Goal: Task Accomplishment & Management: Complete application form

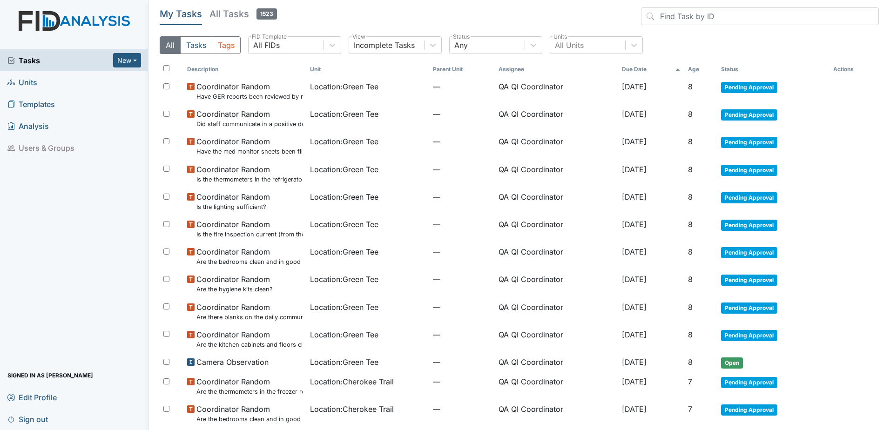
scroll to position [47, 0]
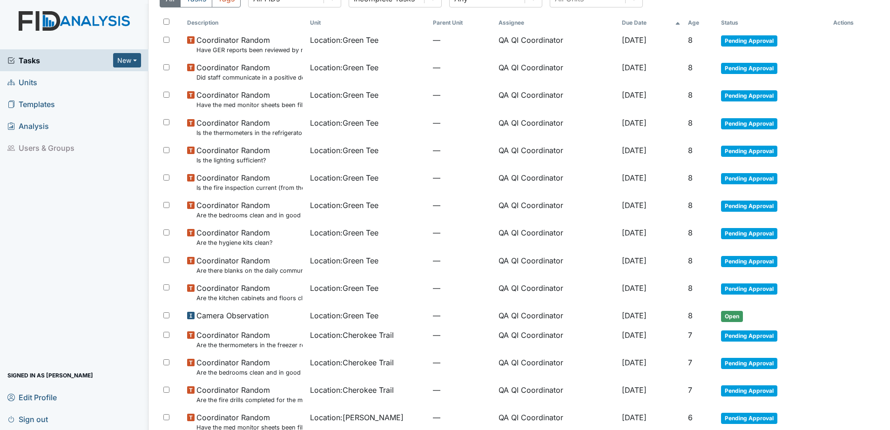
click at [31, 87] on span "Units" at bounding box center [22, 82] width 30 height 14
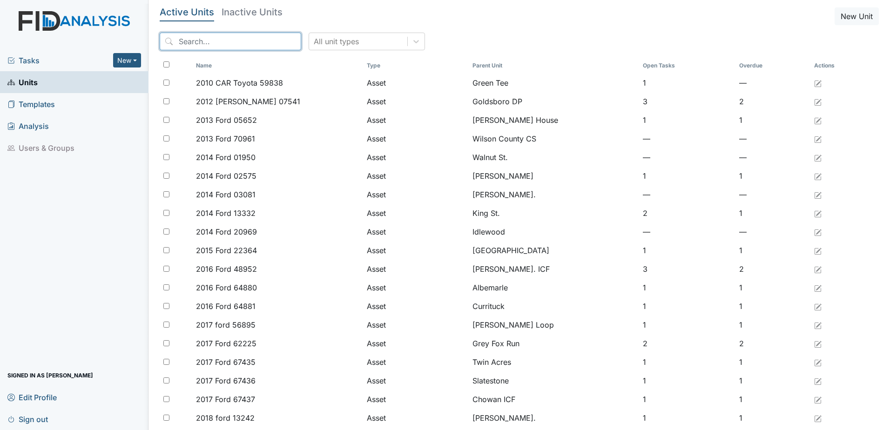
click at [216, 43] on input "search" at bounding box center [230, 42] width 141 height 18
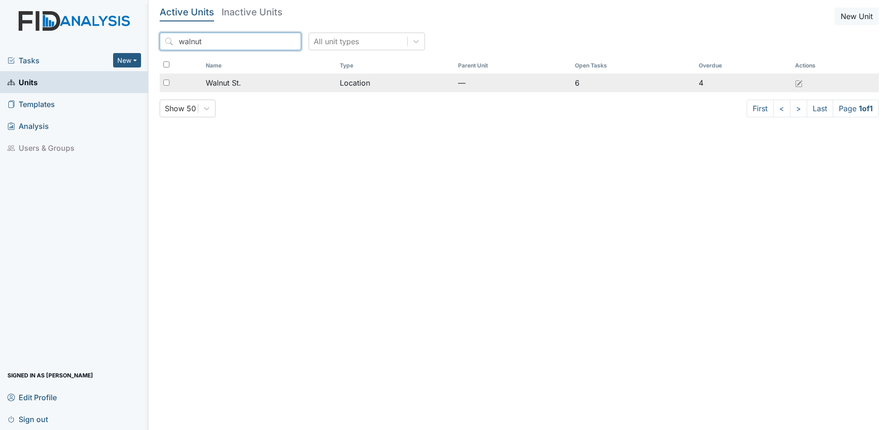
type input "walnut"
click at [230, 88] on span "Walnut St." at bounding box center [223, 82] width 35 height 11
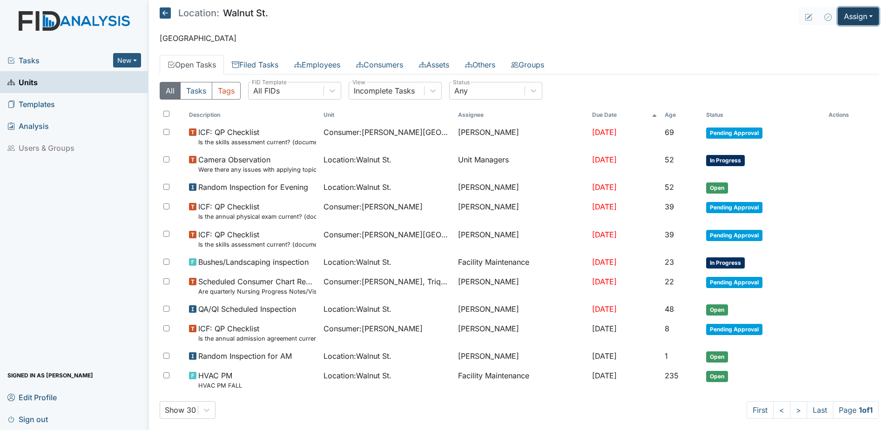
click at [847, 13] on button "Assign" at bounding box center [858, 16] width 41 height 18
click at [825, 57] on link "Assign Inspection" at bounding box center [836, 52] width 84 height 15
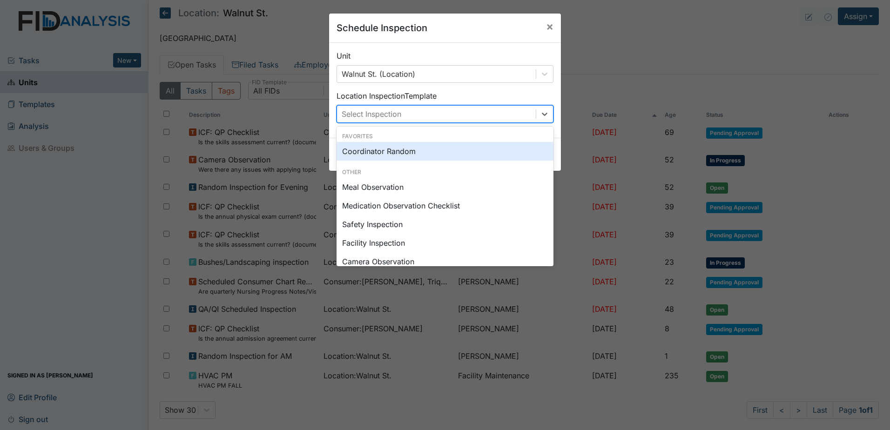
click at [413, 118] on div "Select Inspection" at bounding box center [436, 114] width 199 height 17
click at [403, 150] on div "Coordinator Random" at bounding box center [444, 151] width 217 height 19
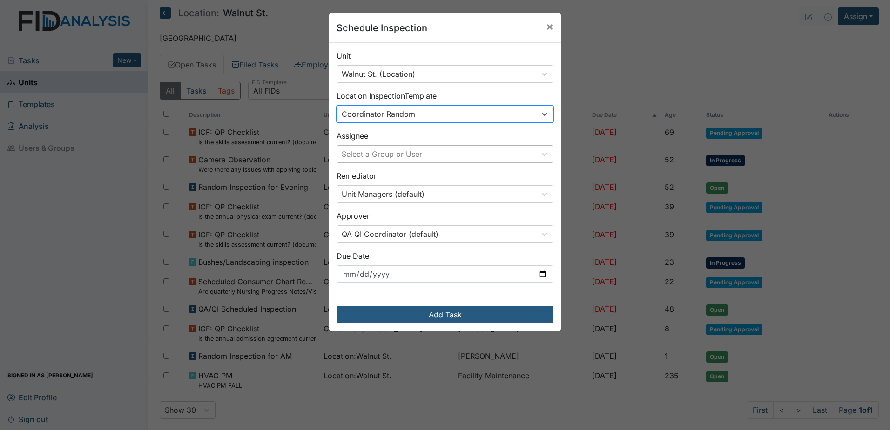
click at [402, 155] on div "Select a Group or User" at bounding box center [382, 153] width 81 height 11
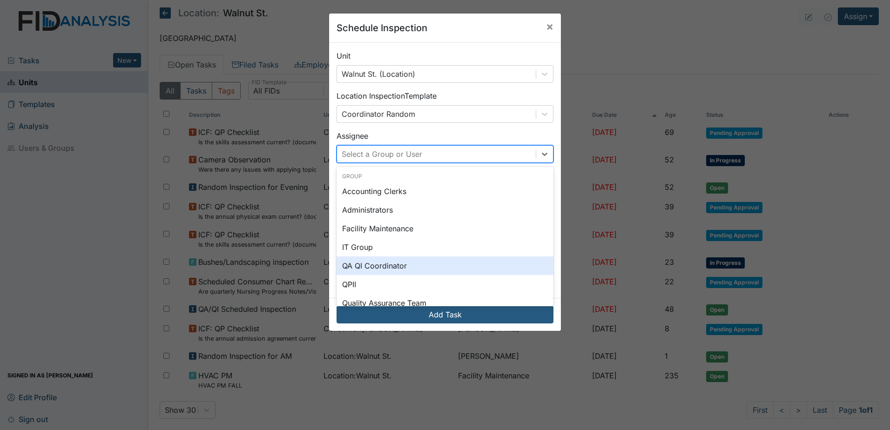
click at [391, 271] on div "QA QI Coordinator" at bounding box center [444, 265] width 217 height 19
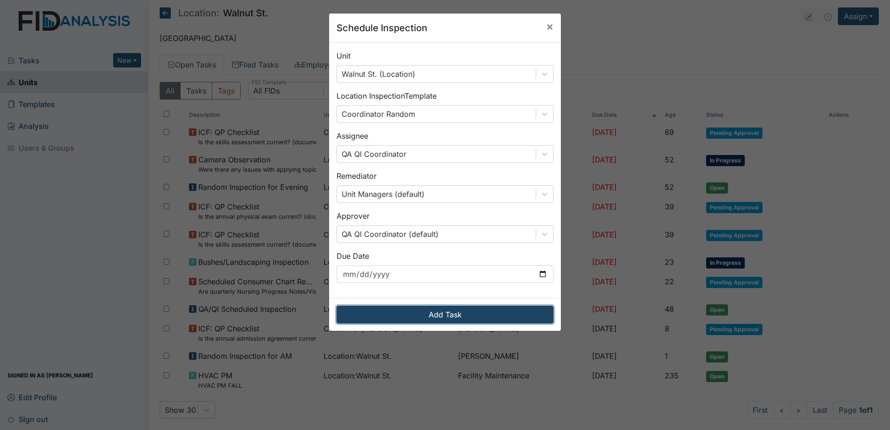
click at [406, 315] on button "Add Task" at bounding box center [444, 315] width 217 height 18
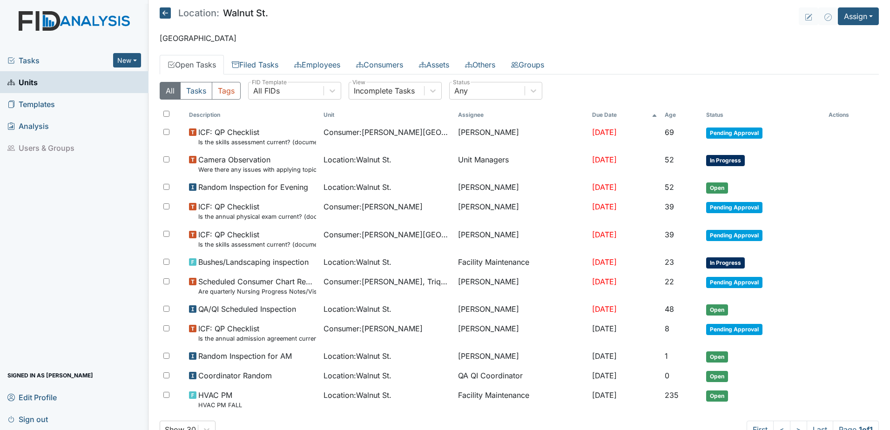
click at [27, 60] on span "Tasks" at bounding box center [60, 60] width 106 height 11
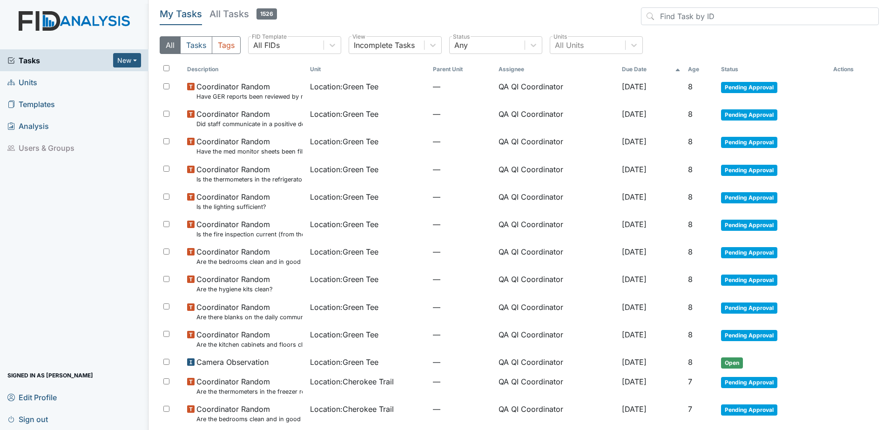
click at [698, 68] on th "Age" at bounding box center [700, 69] width 33 height 16
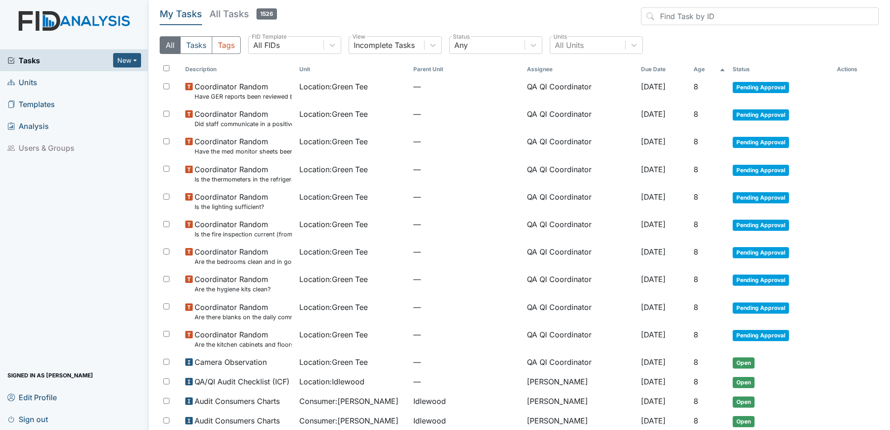
click at [691, 66] on th "Age" at bounding box center [710, 69] width 40 height 16
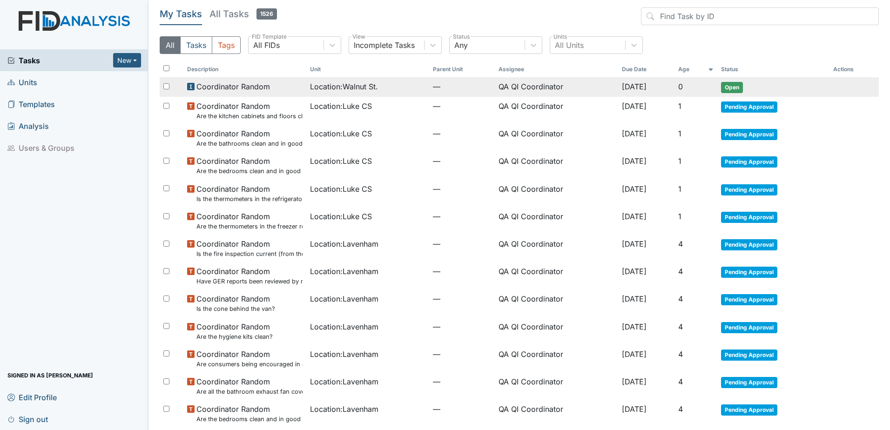
click at [234, 89] on span "Coordinator Random" at bounding box center [233, 86] width 74 height 11
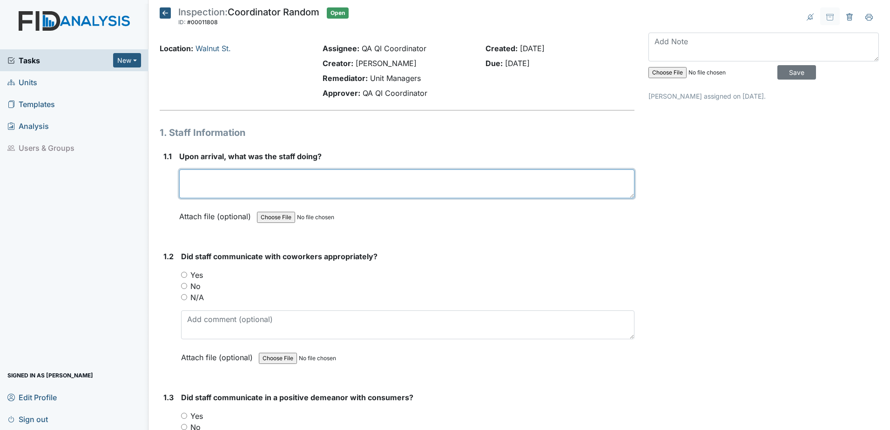
click at [233, 180] on textarea at bounding box center [406, 183] width 455 height 29
click at [268, 179] on textarea at bounding box center [406, 183] width 455 height 29
click at [445, 181] on textarea "Staff was moving around the house getting ready for grocery shopping" at bounding box center [406, 183] width 455 height 29
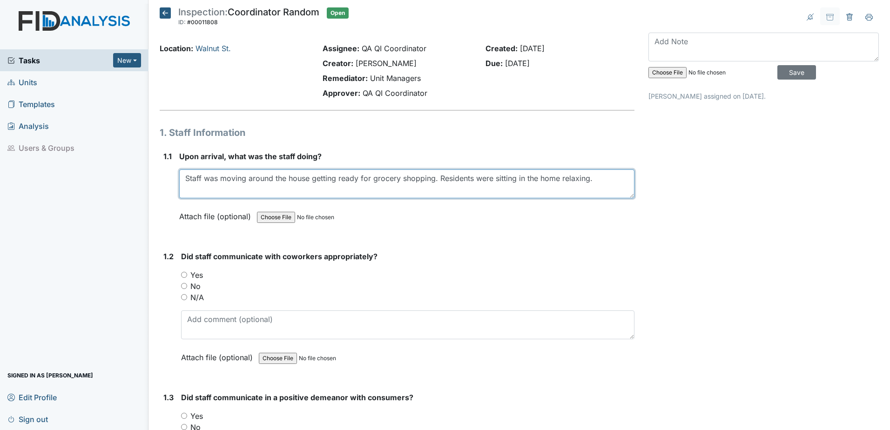
type textarea "Staff was moving around the house getting ready for grocery shopping. Residents…"
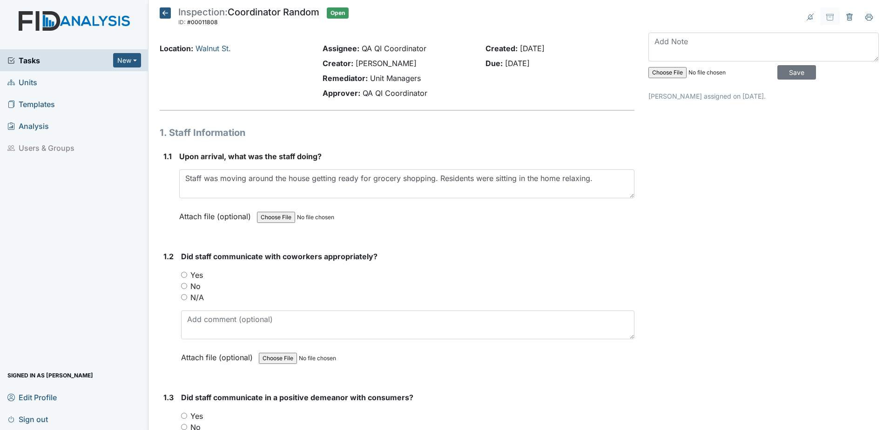
click at [183, 274] on input "Yes" at bounding box center [184, 275] width 6 height 6
radio input "true"
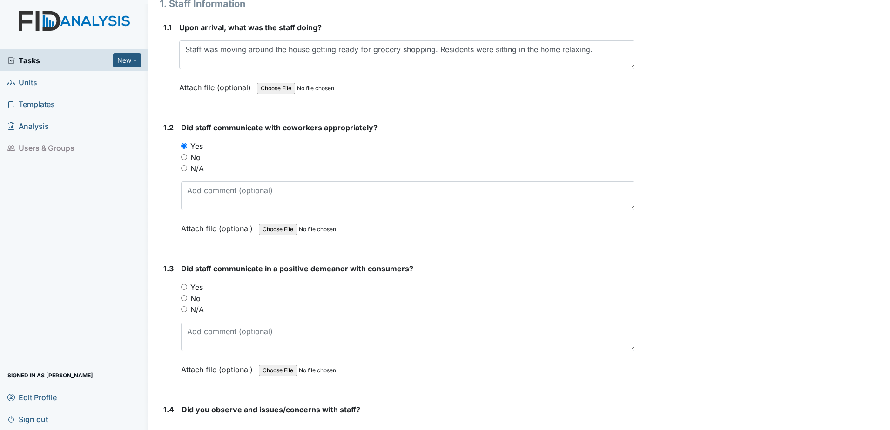
scroll to position [140, 0]
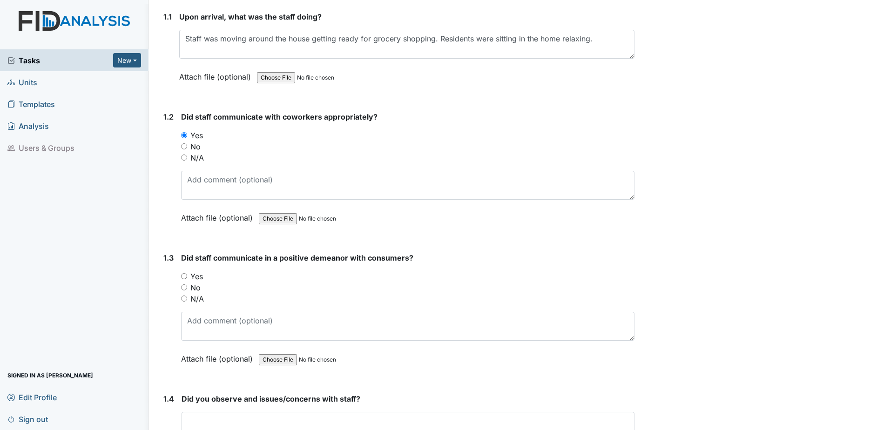
click at [187, 277] on div "Yes" at bounding box center [407, 276] width 453 height 11
click at [185, 275] on input "Yes" at bounding box center [184, 276] width 6 height 6
radio input "true"
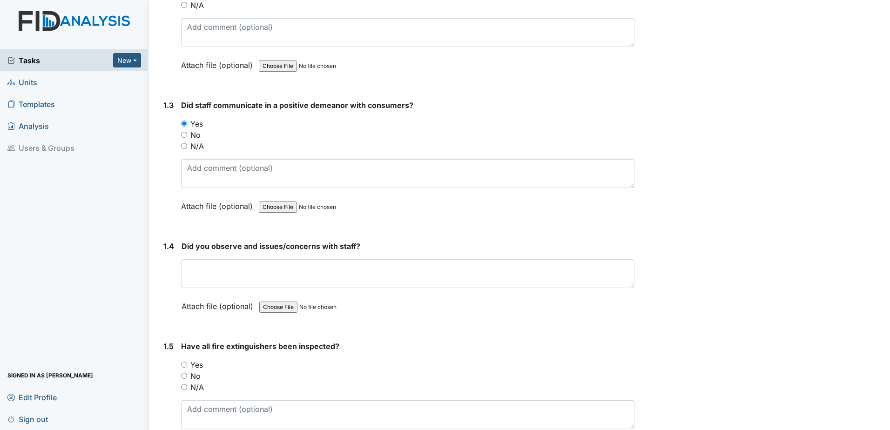
scroll to position [326, 0]
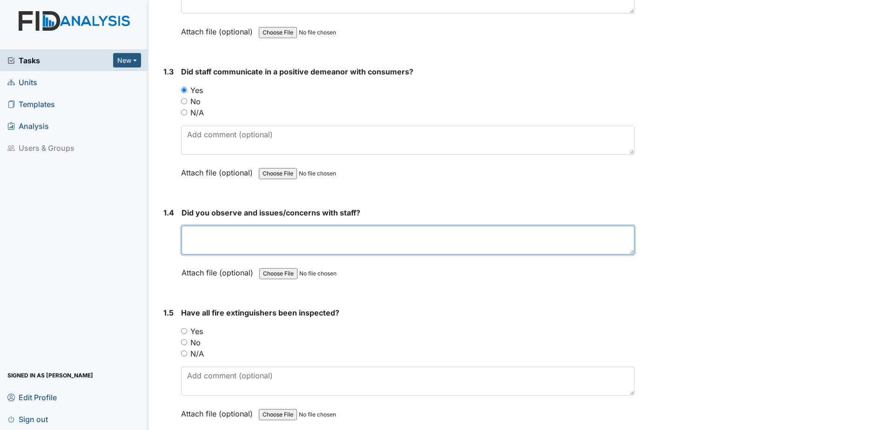
drag, startPoint x: 224, startPoint y: 240, endPoint x: 221, endPoint y: 245, distance: 5.6
click at [224, 240] on textarea at bounding box center [407, 240] width 453 height 29
type textarea "no"
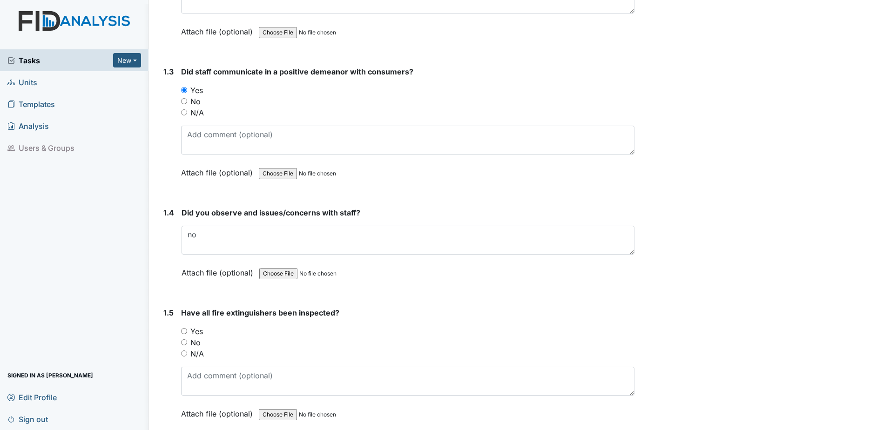
click at [183, 333] on input "Yes" at bounding box center [184, 331] width 6 height 6
radio input "true"
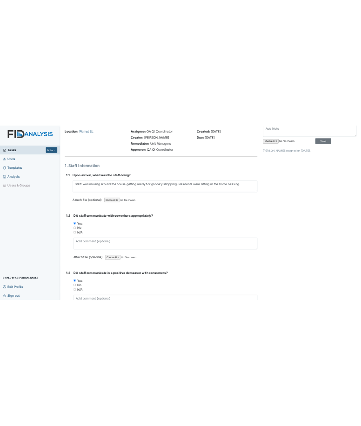
scroll to position [0, 0]
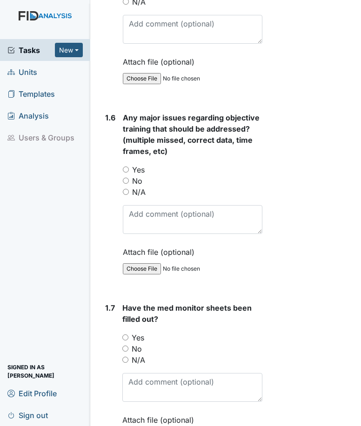
click at [125, 184] on input "No" at bounding box center [126, 181] width 6 height 6
radio input "true"
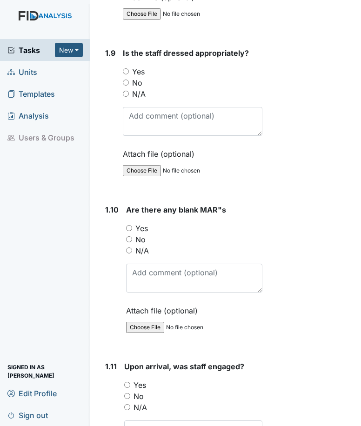
scroll to position [1489, 0]
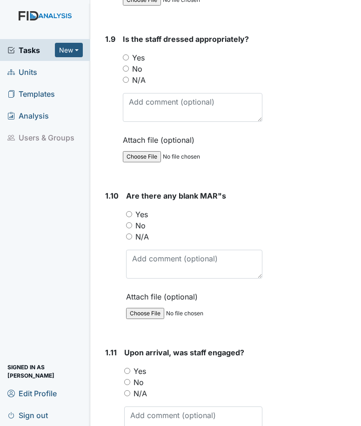
click at [129, 217] on input "Yes" at bounding box center [129, 214] width 6 height 6
radio input "true"
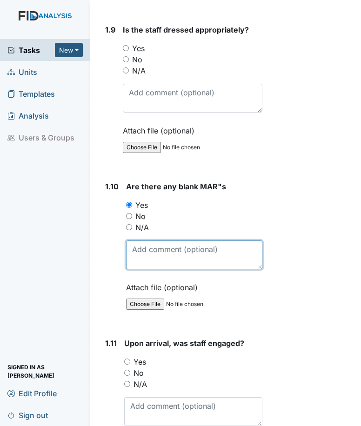
click at [157, 269] on textarea at bounding box center [194, 255] width 136 height 29
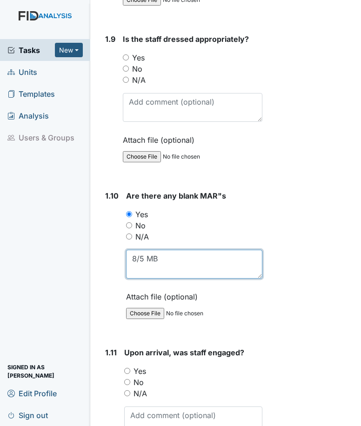
click at [184, 269] on textarea "8/5 MB" at bounding box center [194, 264] width 136 height 29
click at [178, 271] on textarea "8/5 MB. 8/10 T" at bounding box center [194, 264] width 136 height 29
click at [215, 272] on textarea "8/5 MB. 8/10 8/11 8/25T" at bounding box center [194, 264] width 136 height 29
click at [232, 274] on textarea "8/5 MB. 8/10 8/11 8/25TC." at bounding box center [194, 264] width 136 height 29
click at [240, 275] on textarea "8/5 MB. 8/10 8/11 8/25TC. 8/11" at bounding box center [194, 264] width 136 height 29
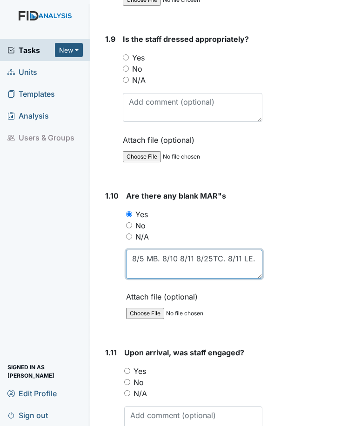
click at [255, 271] on textarea "8/5 MB. 8/10 8/11 8/25TC. 8/11 LE." at bounding box center [194, 264] width 136 height 29
click at [180, 278] on textarea "8/5 MB. 8/10 8/11 8/25TC. 8/11 LE. 8/5 CF" at bounding box center [194, 264] width 136 height 29
click at [217, 278] on textarea "8/5 MB. 8/10 8/11 8/25TC. 8/11 LE. 8/5 CF. 8/10 8/12" at bounding box center [194, 264] width 136 height 29
click at [212, 278] on textarea "8/5 MB. 8/10 8/11 8/25TC. 8/11 LE. 8/5 CF. 8/10 8/12 RJ." at bounding box center [194, 264] width 136 height 29
type textarea "8/5 MB. 8/10 8/11 8/25TC. 8/11 LE. 8/5 CF. 8/10 8/12 RJ. 8/5 MS"
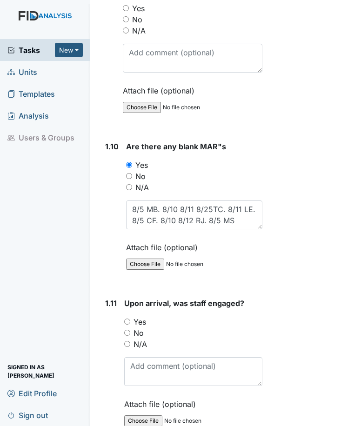
scroll to position [1582, 0]
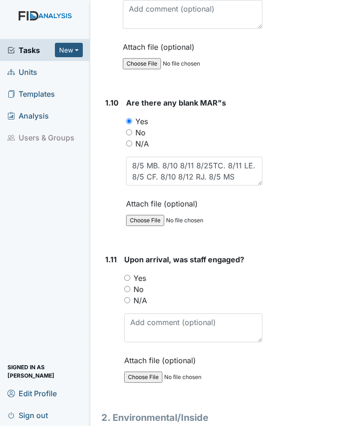
click at [130, 284] on div "Yes" at bounding box center [193, 278] width 138 height 11
click at [130, 281] on input "Yes" at bounding box center [127, 278] width 6 height 6
radio input "true"
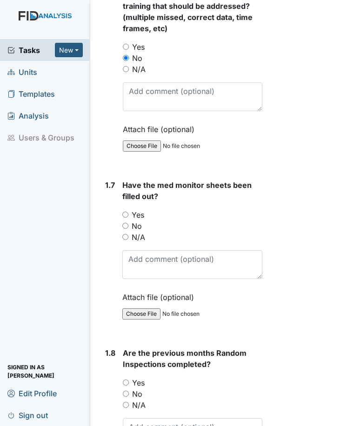
scroll to position [977, 0]
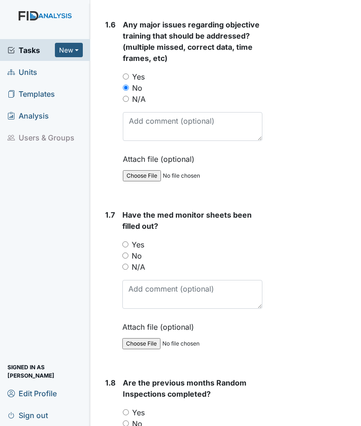
click at [124, 259] on input "No" at bounding box center [125, 256] width 6 height 6
radio input "true"
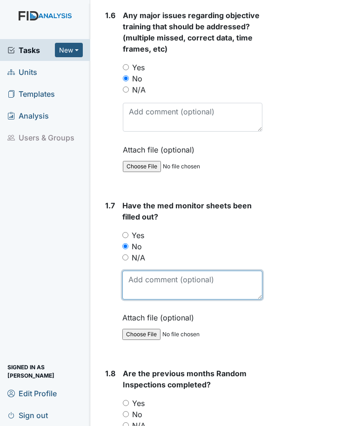
click at [174, 300] on textarea at bounding box center [192, 285] width 140 height 29
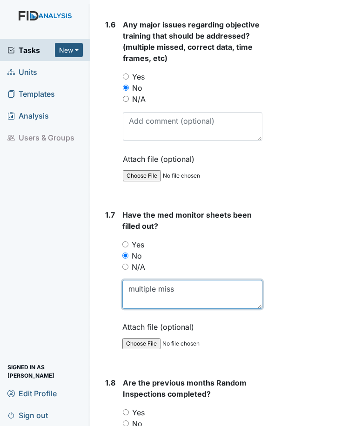
type textarea "multiple miss"
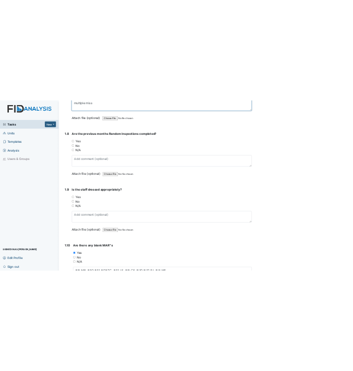
scroll to position [986, 0]
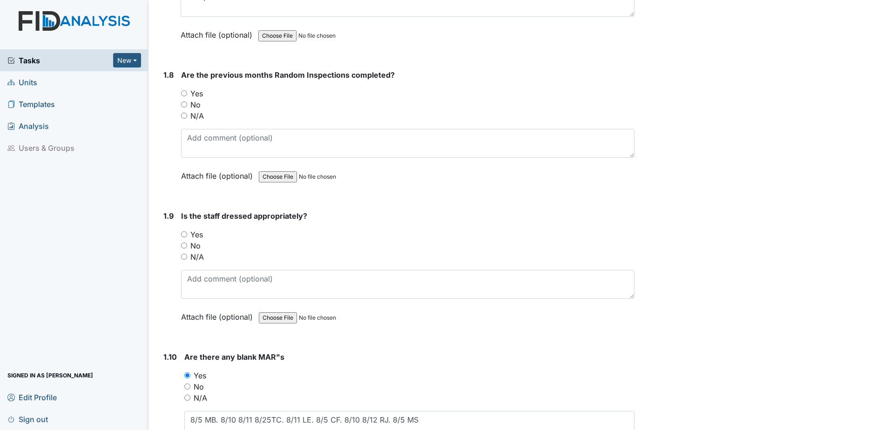
click at [182, 104] on input "No" at bounding box center [184, 104] width 6 height 6
radio input "true"
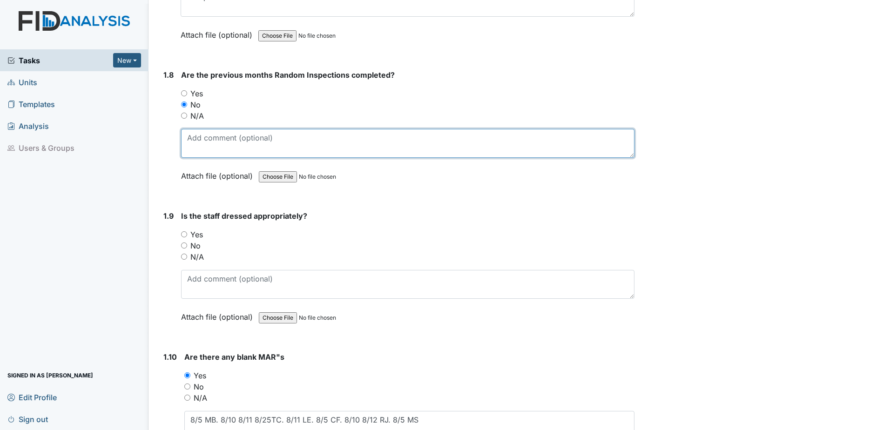
click at [210, 137] on textarea at bounding box center [407, 143] width 453 height 29
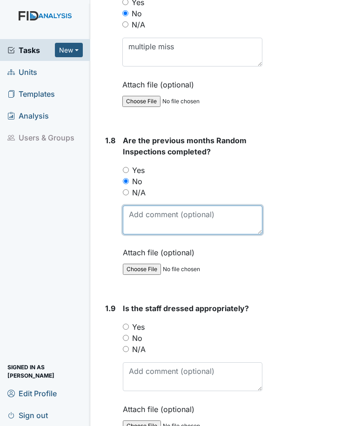
scroll to position [1220, 0]
click at [158, 217] on textarea at bounding box center [193, 219] width 140 height 29
click at [160, 221] on textarea at bounding box center [193, 219] width 140 height 29
click at [145, 233] on textarea at bounding box center [193, 219] width 140 height 29
type textarea "no afternoon or morning random for August."
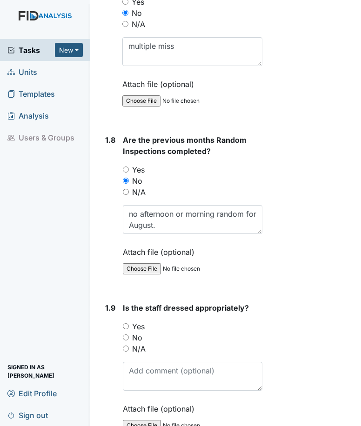
click at [127, 332] on div "Yes" at bounding box center [193, 326] width 140 height 11
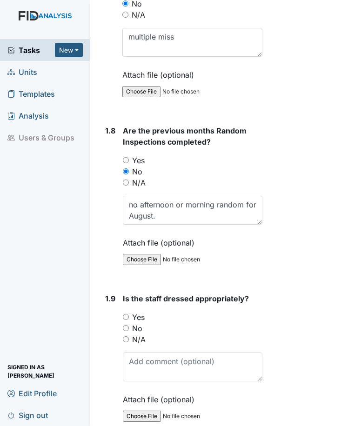
drag, startPoint x: 127, startPoint y: 337, endPoint x: 135, endPoint y: 340, distance: 8.4
click at [128, 320] on input "Yes" at bounding box center [126, 317] width 6 height 6
radio input "true"
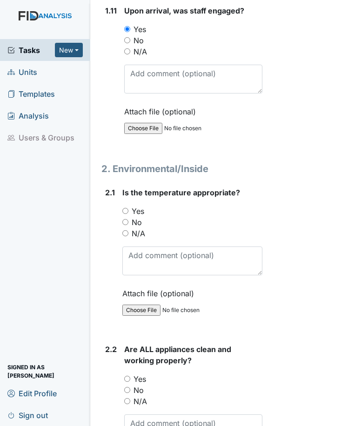
scroll to position [1872, 0]
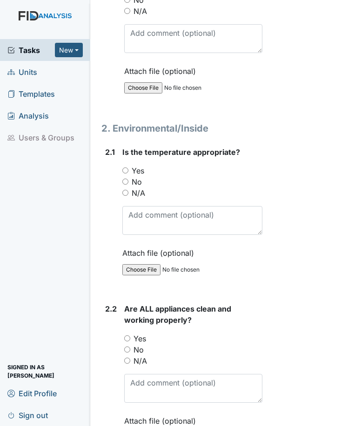
click at [124, 174] on input "Yes" at bounding box center [125, 171] width 6 height 6
radio input "true"
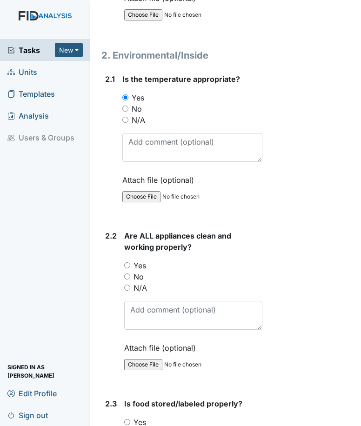
scroll to position [1966, 0]
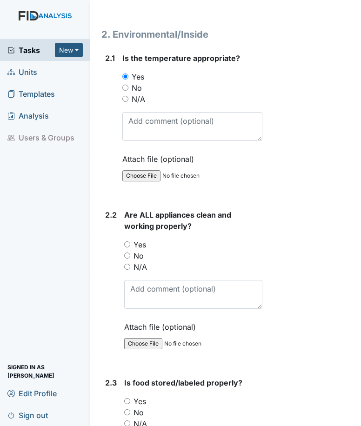
click at [127, 259] on input "No" at bounding box center [127, 256] width 6 height 6
radio input "true"
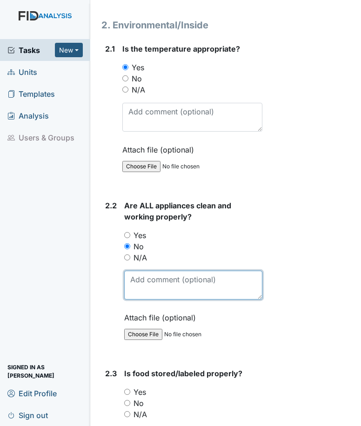
click at [159, 300] on textarea at bounding box center [193, 285] width 138 height 29
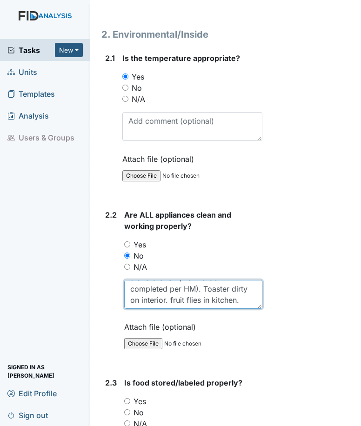
scroll to position [22, 0]
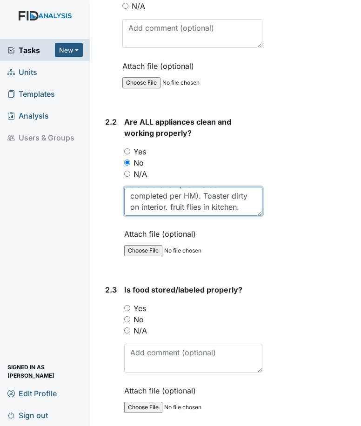
type textarea "stove broken (work order completed per HM). Toaster dirty on interior. fruit fl…"
click at [127, 322] on input "No" at bounding box center [127, 319] width 6 height 6
radio input "true"
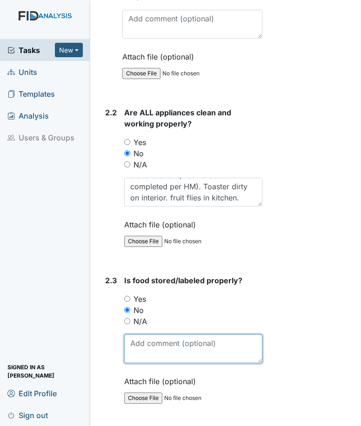
click at [137, 363] on textarea at bounding box center [193, 349] width 138 height 29
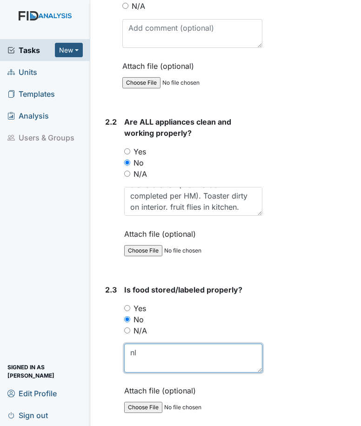
type textarea "n"
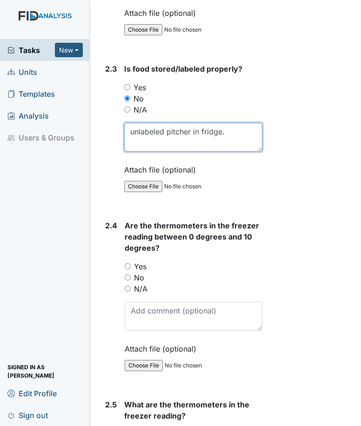
scroll to position [2291, 0]
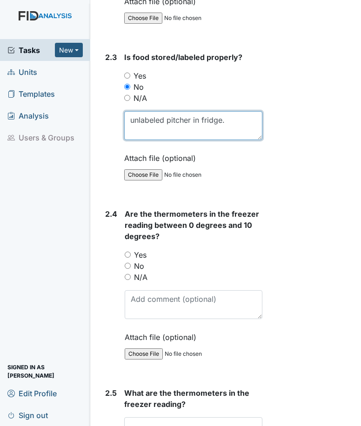
type textarea "unlabeled pitcher in fridge."
click at [127, 283] on div "N/A" at bounding box center [194, 277] width 138 height 11
click at [130, 280] on input "N/A" at bounding box center [128, 277] width 6 height 6
radio input "true"
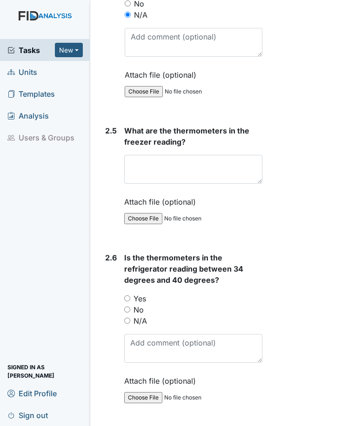
scroll to position [2570, 0]
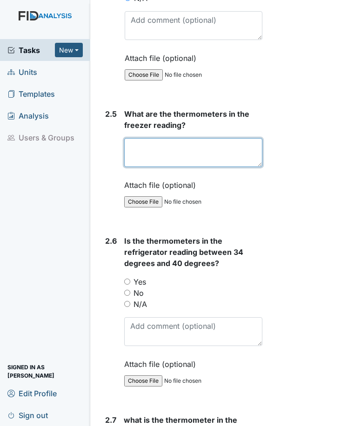
click at [174, 167] on textarea at bounding box center [193, 152] width 138 height 29
type textarea "did not see thermometer in freezer"
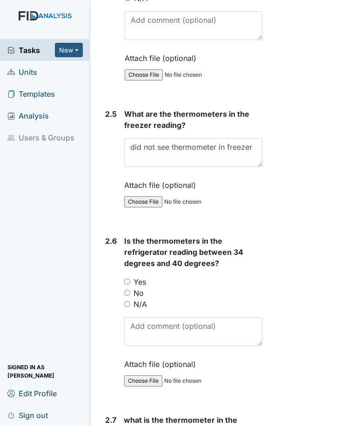
click at [128, 296] on input "No" at bounding box center [127, 293] width 6 height 6
radio input "true"
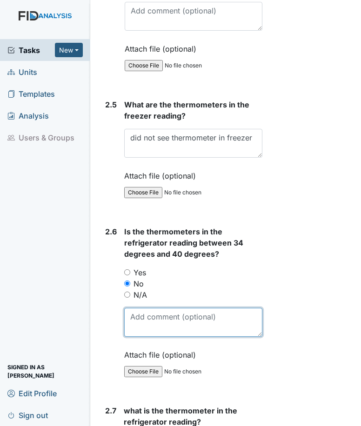
click at [147, 336] on textarea at bounding box center [193, 322] width 138 height 29
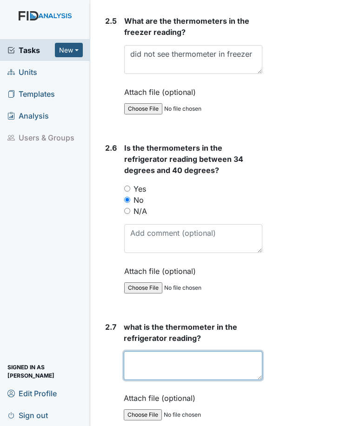
click at [139, 365] on textarea at bounding box center [193, 365] width 139 height 29
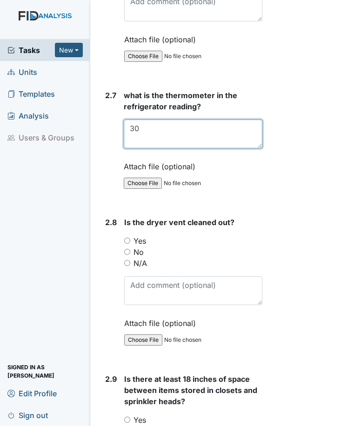
scroll to position [2896, 0]
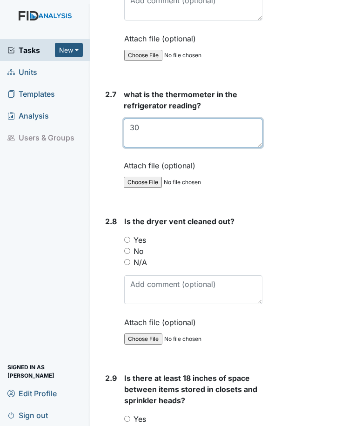
type textarea "30"
click at [125, 243] on input "Yes" at bounding box center [127, 240] width 6 height 6
radio input "true"
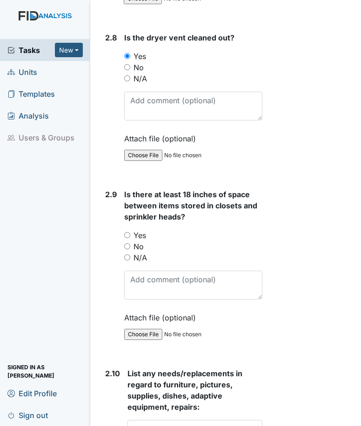
scroll to position [3082, 0]
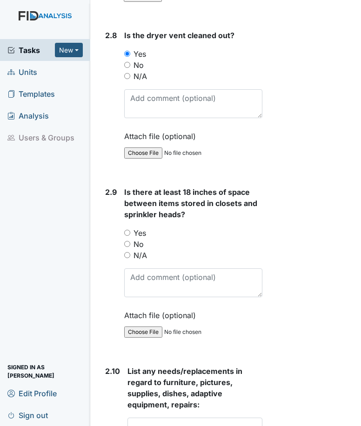
click at [128, 236] on input "Yes" at bounding box center [127, 233] width 6 height 6
radio input "true"
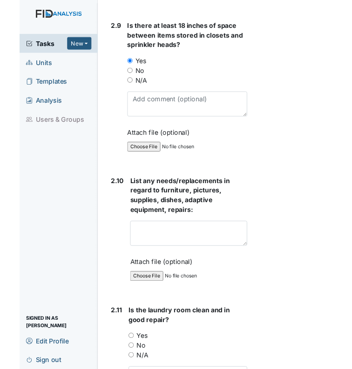
scroll to position [3268, 0]
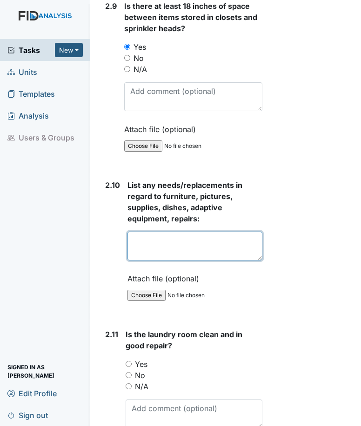
click at [163, 261] on textarea at bounding box center [194, 246] width 135 height 29
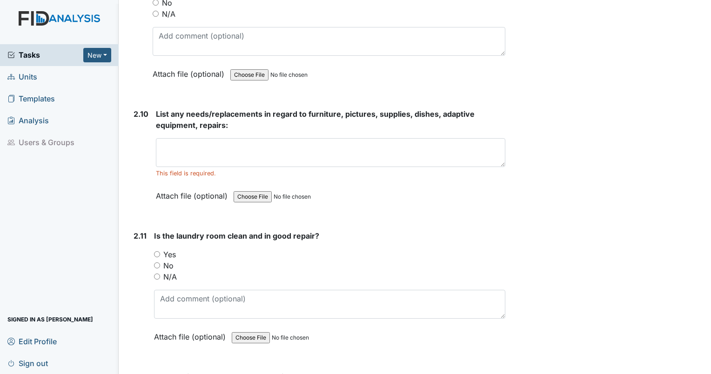
scroll to position [2721, 0]
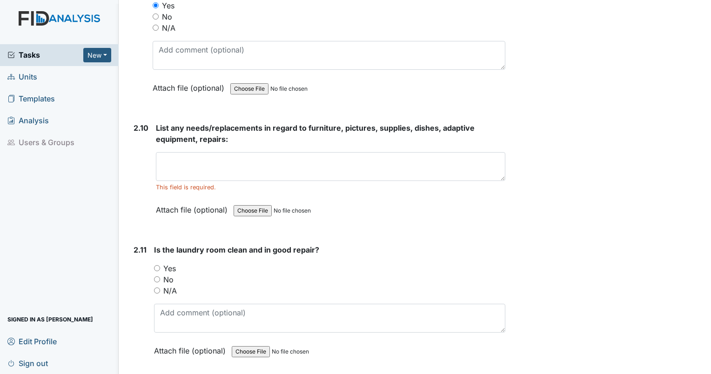
click at [229, 141] on div "List any needs/replacements in regard to furniture, pictures, supplies, dishes,…" at bounding box center [330, 172] width 349 height 100
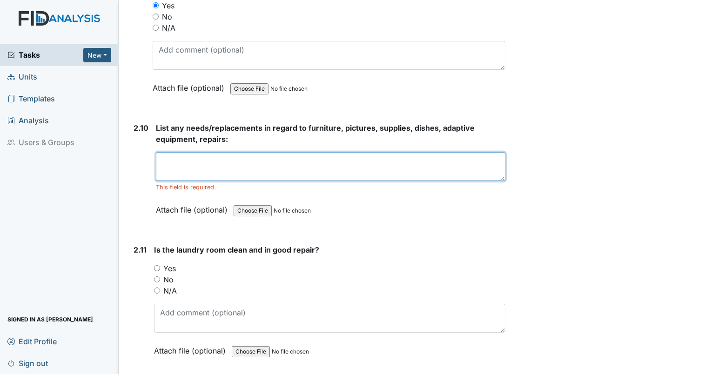
click at [229, 152] on textarea at bounding box center [330, 166] width 349 height 29
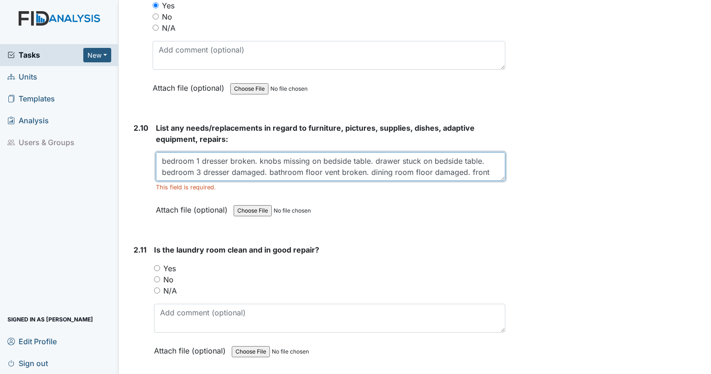
scroll to position [7, 0]
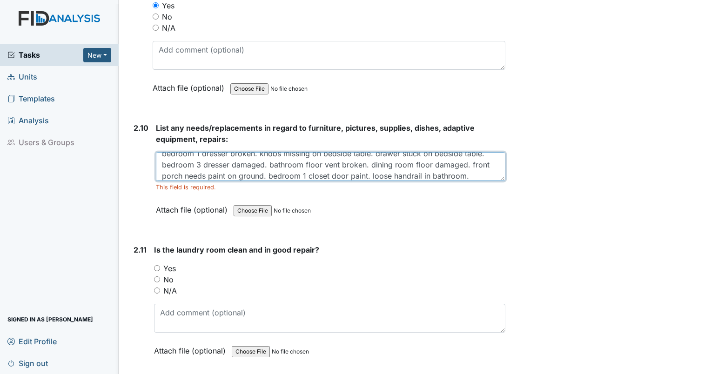
type textarea "bedroom 1 dresser broken. knobs missing on bedside table. drawer stuck on bedsi…"
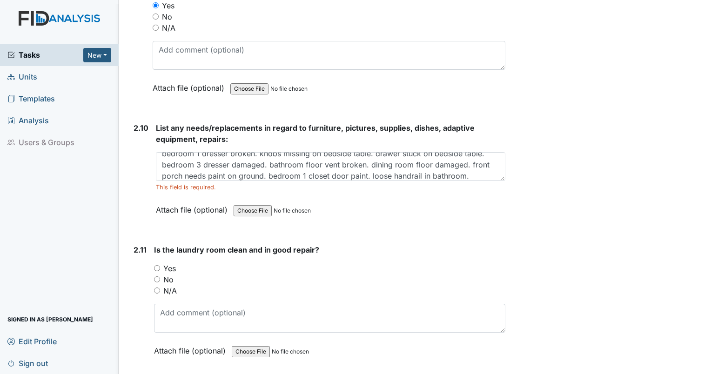
click at [158, 265] on input "Yes" at bounding box center [157, 268] width 6 height 6
radio input "true"
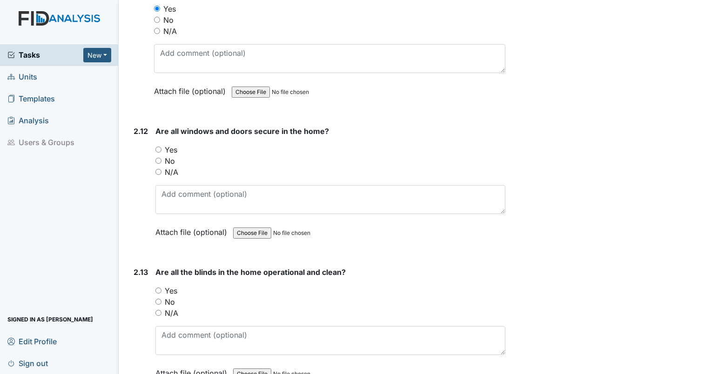
scroll to position [2997, 0]
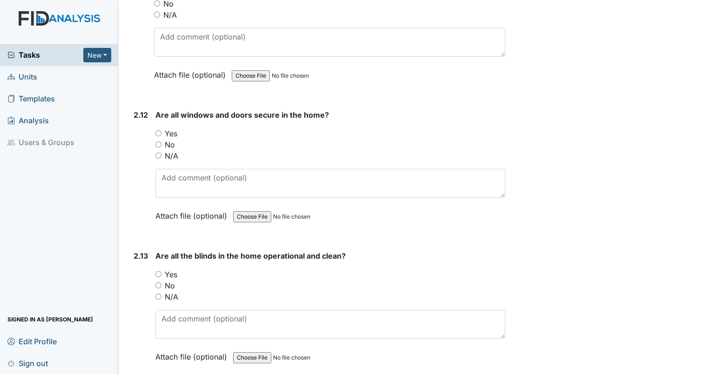
click at [158, 130] on input "Yes" at bounding box center [158, 133] width 6 height 6
radio input "true"
click at [161, 282] on input "No" at bounding box center [158, 285] width 6 height 6
radio input "true"
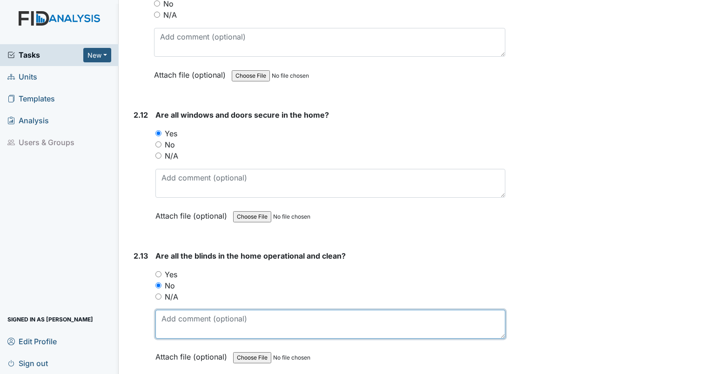
click at [161, 324] on textarea at bounding box center [330, 324] width 350 height 29
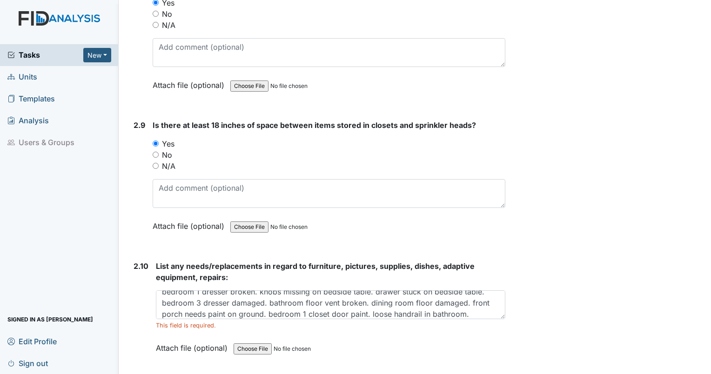
scroll to position [2607, 0]
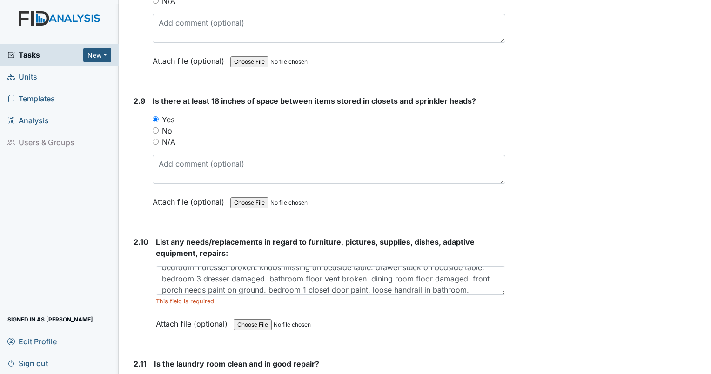
type textarea "multiple damaged blinds."
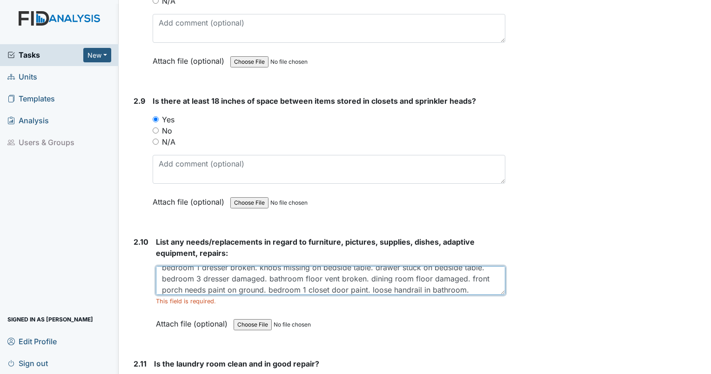
click at [468, 280] on textarea "bedroom 1 dresser broken. knobs missing on bedside table. drawer stuck on bedsi…" at bounding box center [330, 280] width 349 height 29
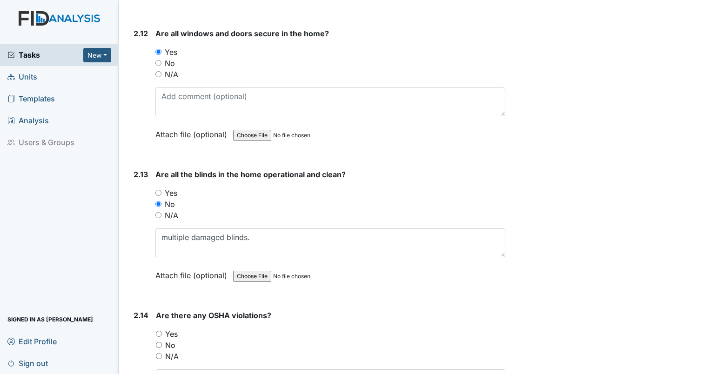
scroll to position [3094, 0]
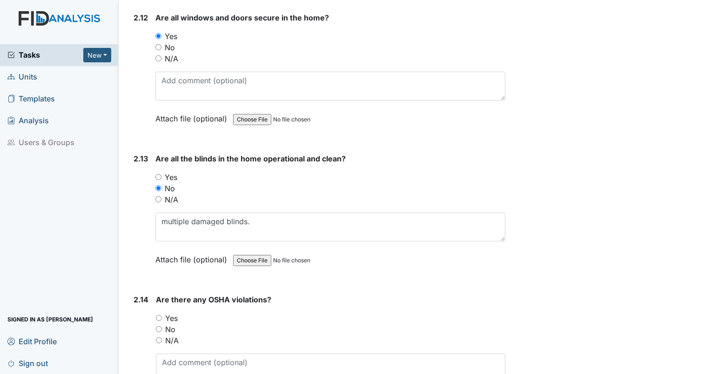
type textarea "bedroom 1 dresser broken. knobs missing on bedside table. drawer stuck on bedsi…"
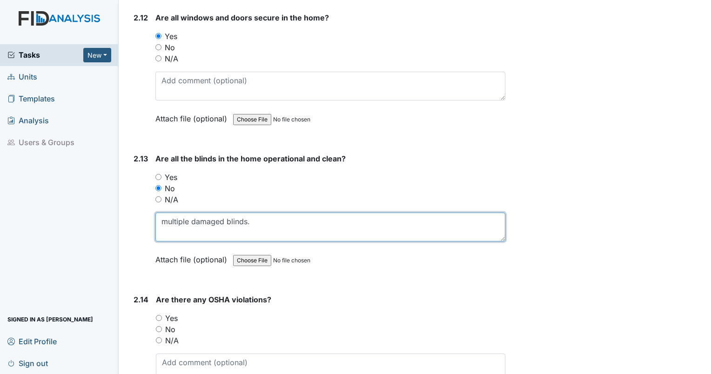
click at [296, 222] on textarea "multiple damaged blinds." at bounding box center [330, 227] width 350 height 29
type textarea "multiple damaged blinds. some bedroom blinds will not close."
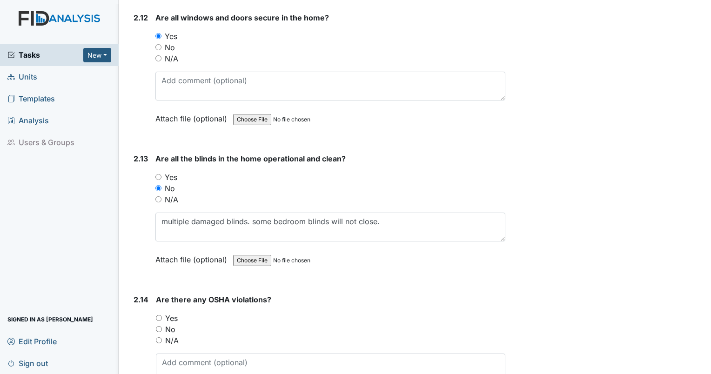
click at [162, 324] on div "No" at bounding box center [330, 329] width 349 height 11
click at [158, 326] on input "No" at bounding box center [159, 329] width 6 height 6
radio input "true"
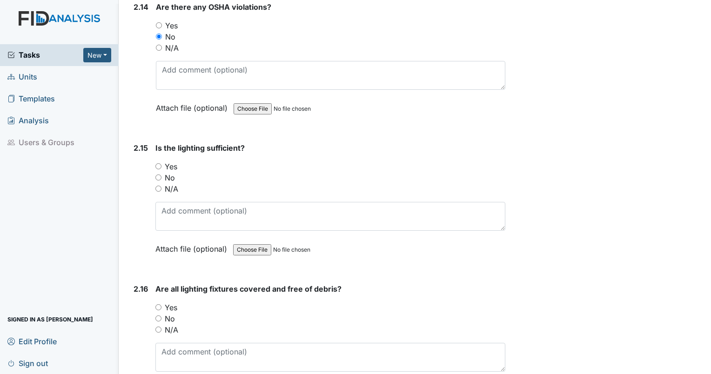
scroll to position [3419, 0]
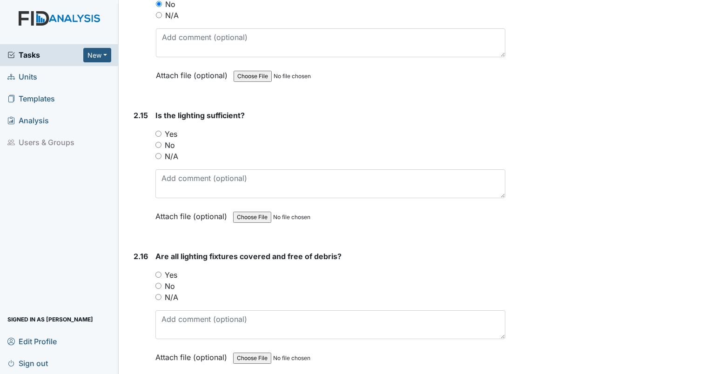
click at [160, 131] on input "Yes" at bounding box center [158, 134] width 6 height 6
radio input "true"
click at [160, 272] on input "Yes" at bounding box center [158, 275] width 6 height 6
radio input "true"
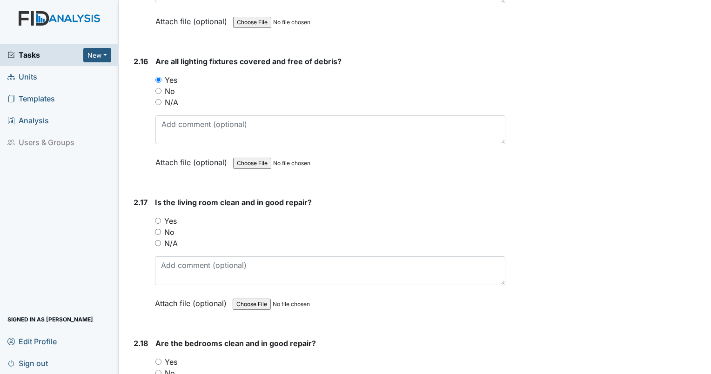
scroll to position [3630, 0]
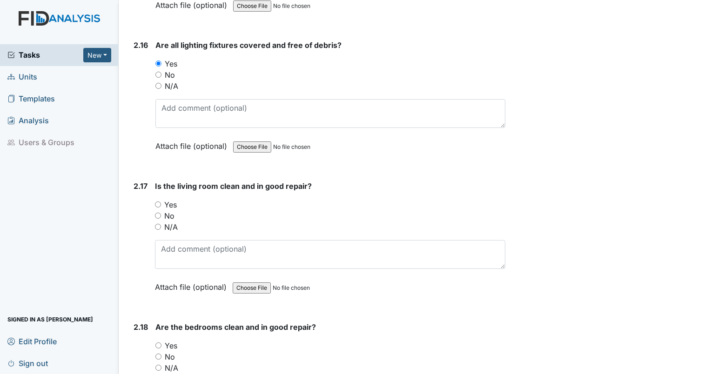
click at [159, 213] on input "No" at bounding box center [158, 216] width 6 height 6
radio input "true"
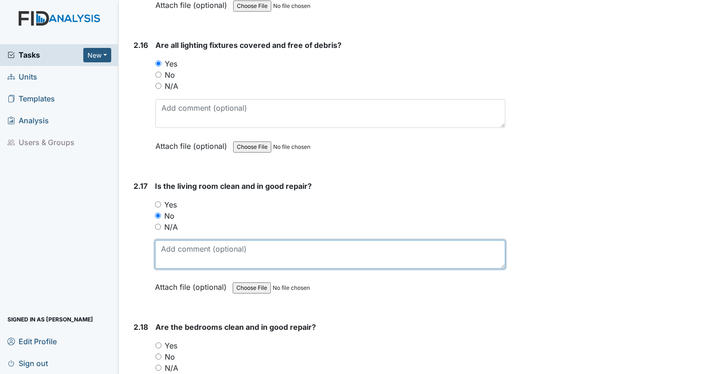
click at [172, 240] on textarea at bounding box center [330, 254] width 350 height 29
type textarea "floors are dirty throughout home."
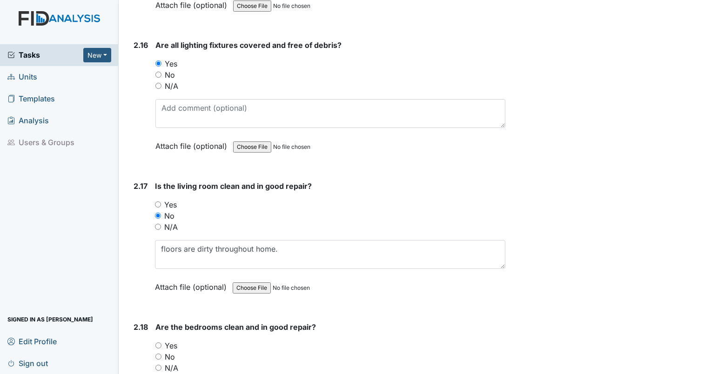
click at [160, 342] on input "Yes" at bounding box center [158, 345] width 6 height 6
radio input "true"
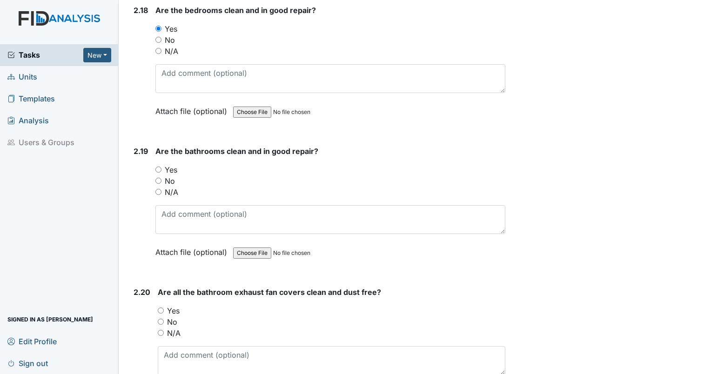
scroll to position [4004, 0]
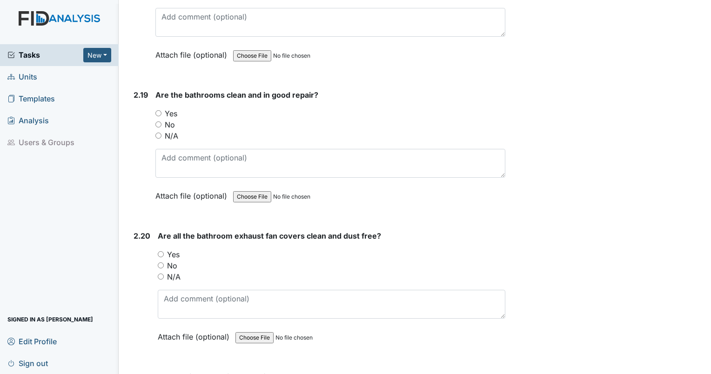
click at [158, 110] on input "Yes" at bounding box center [158, 113] width 6 height 6
radio input "true"
click at [160, 251] on input "Yes" at bounding box center [161, 254] width 6 height 6
radio input "true"
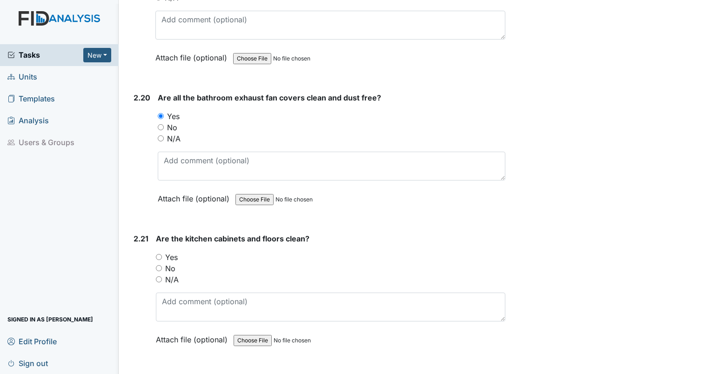
scroll to position [4158, 0]
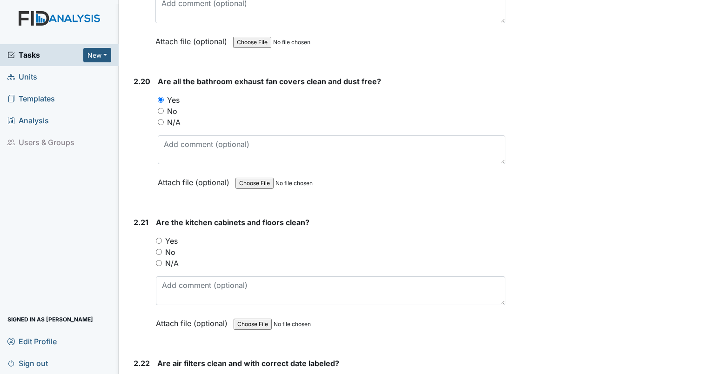
click at [164, 247] on div "No" at bounding box center [330, 252] width 349 height 11
click at [162, 247] on div "No" at bounding box center [330, 252] width 349 height 11
click at [158, 249] on input "No" at bounding box center [159, 252] width 6 height 6
radio input "true"
click at [158, 249] on input "No" at bounding box center [159, 252] width 6 height 6
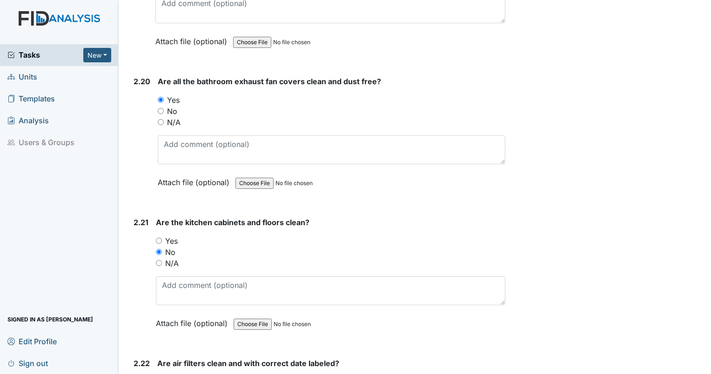
click at [161, 258] on div "Are the kitchen cabinets and floors clean? You must select one of the below opt…" at bounding box center [330, 276] width 349 height 119
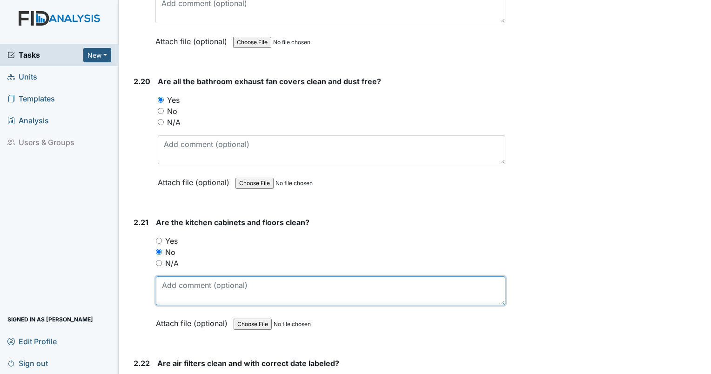
click at [181, 287] on textarea at bounding box center [330, 290] width 349 height 29
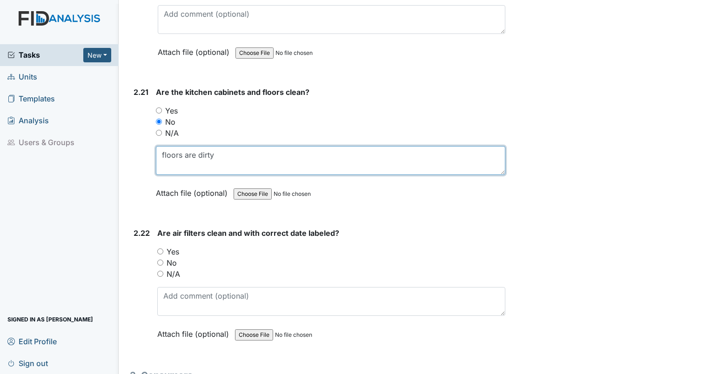
scroll to position [4305, 0]
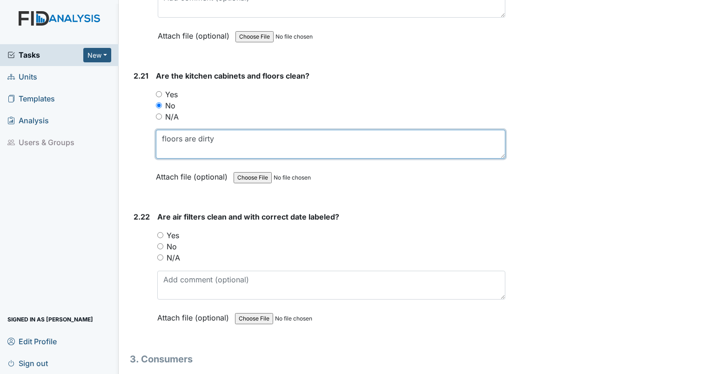
type textarea "floors are dirty"
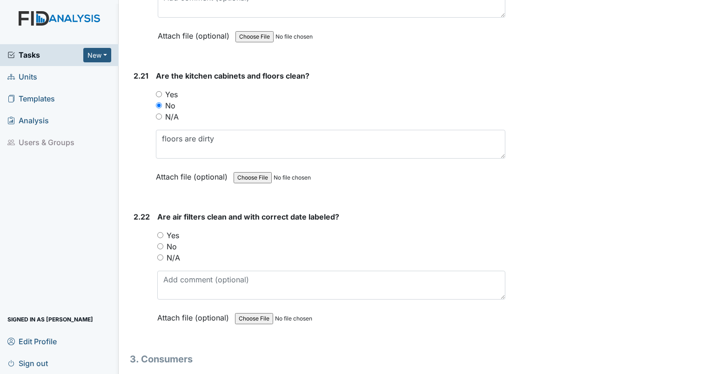
click at [161, 243] on input "No" at bounding box center [160, 246] width 6 height 6
radio input "true"
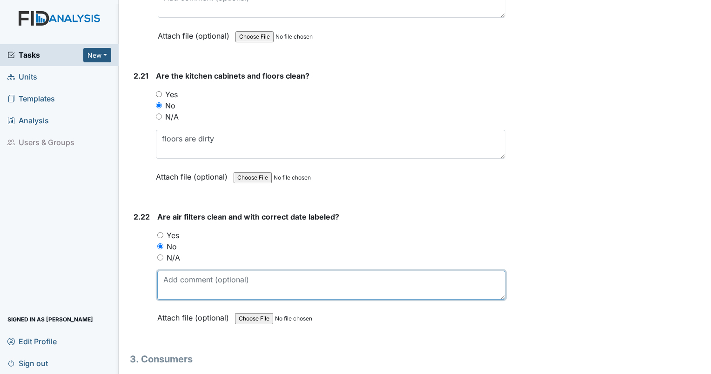
click at [172, 271] on textarea at bounding box center [331, 285] width 348 height 29
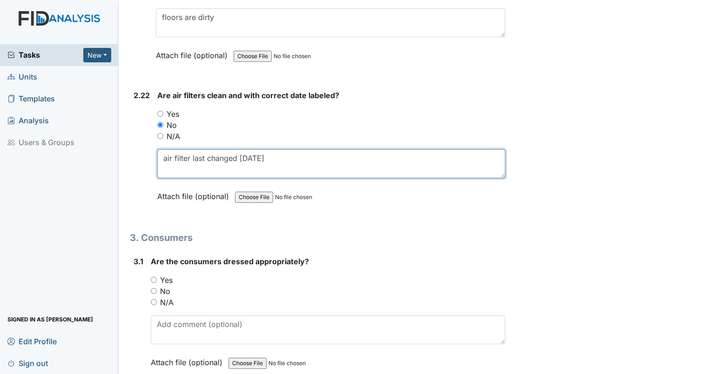
scroll to position [4467, 0]
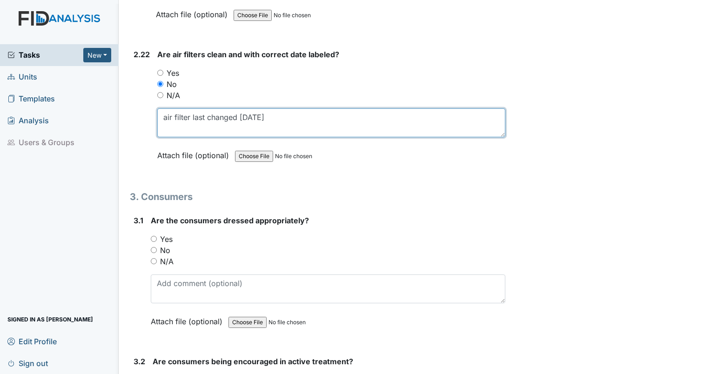
type textarea "air filter last changed [DATE]"
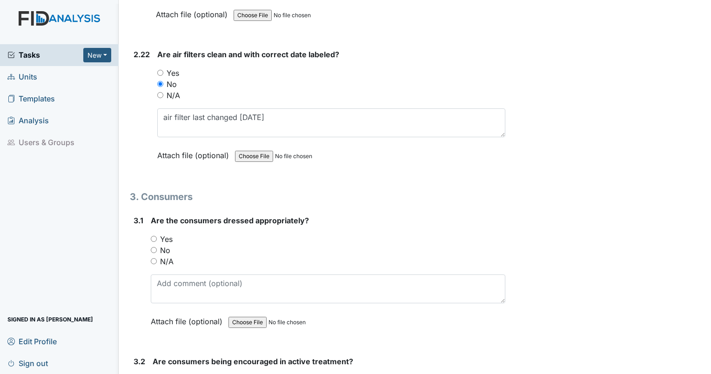
click at [155, 236] on input "Yes" at bounding box center [154, 239] width 6 height 6
radio input "true"
click at [155, 236] on input "Yes" at bounding box center [154, 239] width 6 height 6
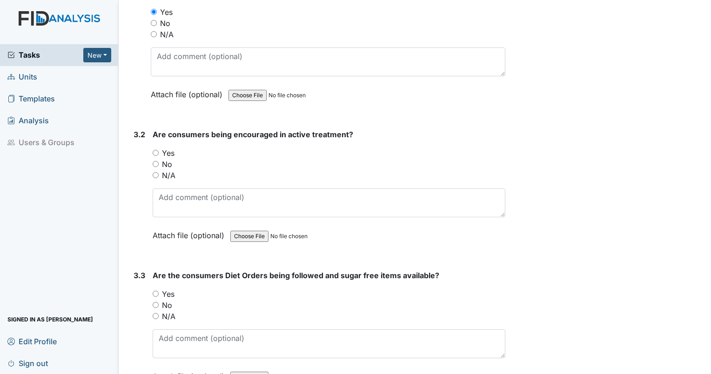
scroll to position [4719, 0]
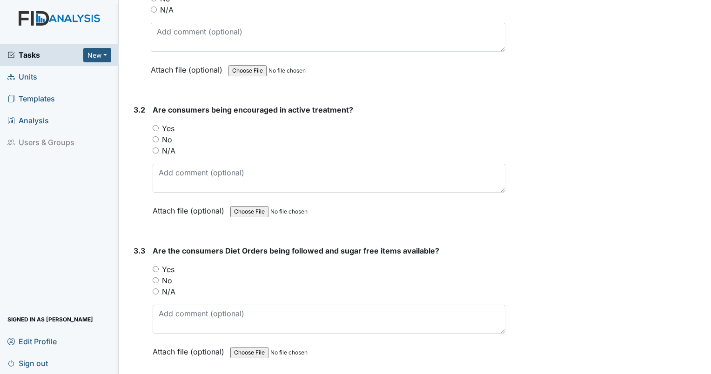
click at [154, 125] on input "Yes" at bounding box center [156, 128] width 6 height 6
radio input "true"
click at [155, 264] on div "Yes" at bounding box center [329, 269] width 353 height 11
click at [157, 266] on input "Yes" at bounding box center [156, 269] width 6 height 6
radio input "true"
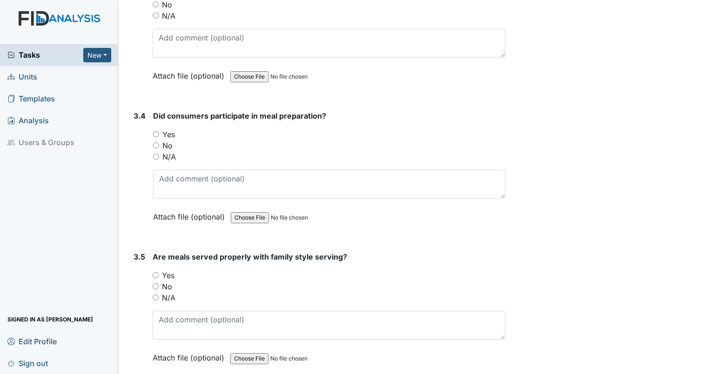
scroll to position [4987, 0]
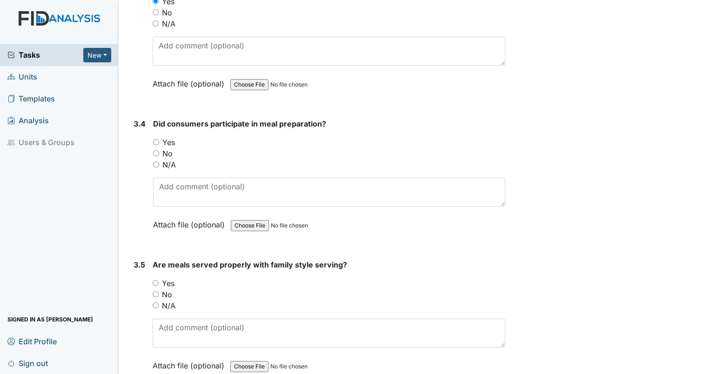
click at [154, 161] on input "N/A" at bounding box center [156, 164] width 6 height 6
radio input "true"
click at [156, 302] on input "N/A" at bounding box center [156, 305] width 6 height 6
radio input "true"
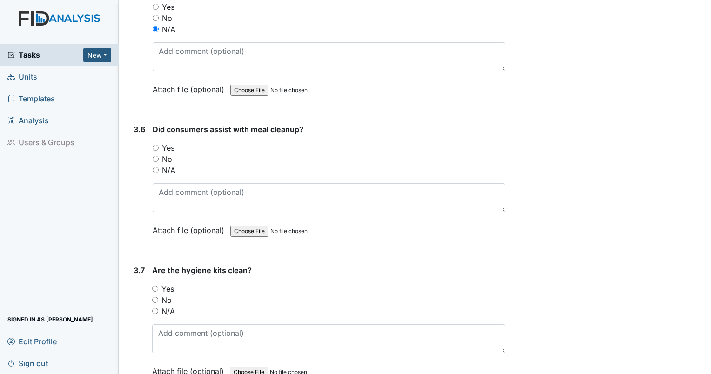
scroll to position [5247, 0]
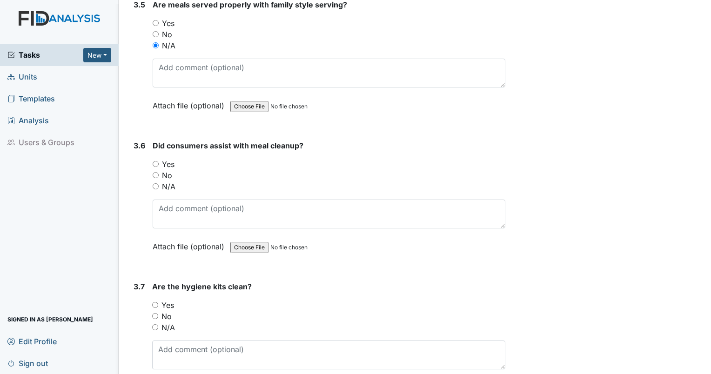
click at [155, 183] on input "N/A" at bounding box center [156, 186] width 6 height 6
radio input "true"
click at [154, 302] on input "Yes" at bounding box center [155, 305] width 6 height 6
radio input "true"
click at [154, 302] on input "Yes" at bounding box center [155, 305] width 6 height 6
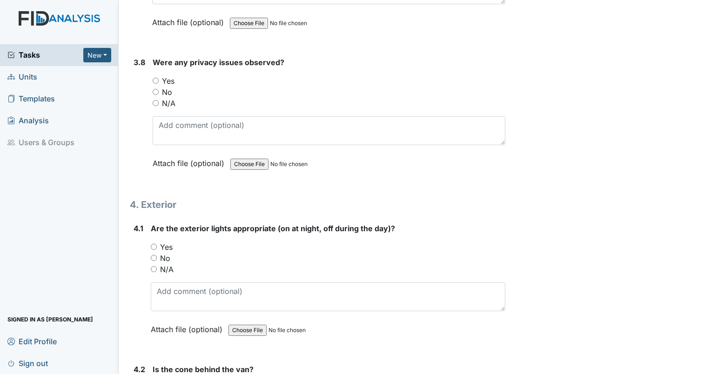
scroll to position [5596, 0]
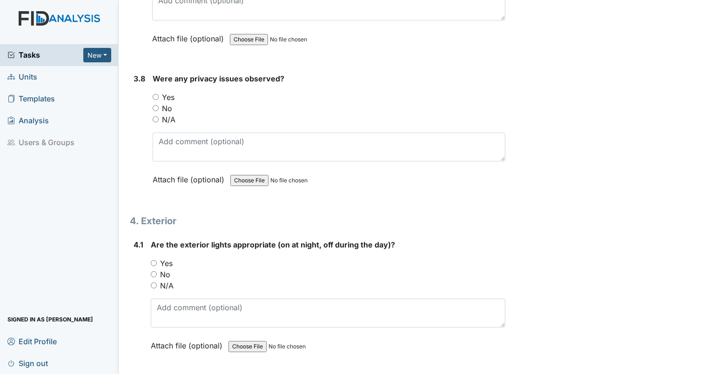
click at [156, 94] on input "Yes" at bounding box center [156, 97] width 6 height 6
radio input "true"
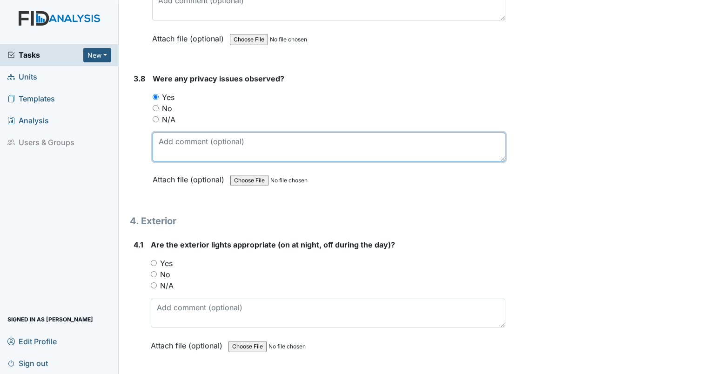
click at [177, 133] on textarea at bounding box center [329, 147] width 353 height 29
type textarea "blinds between front porch and bedroom cannot close."
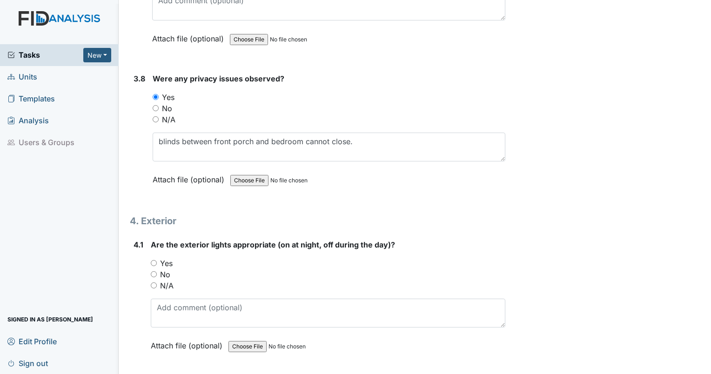
click at [155, 260] on input "Yes" at bounding box center [154, 263] width 6 height 6
radio input "true"
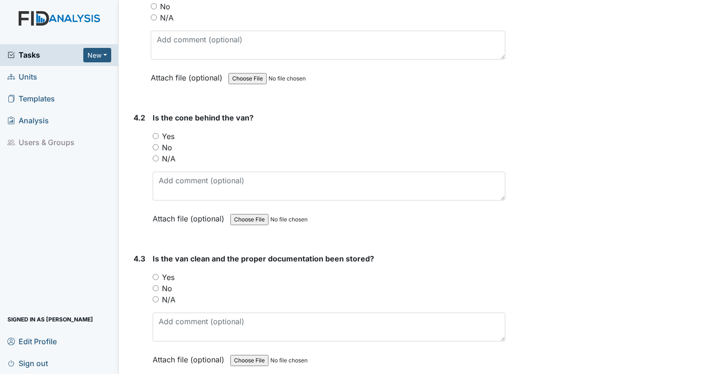
scroll to position [5856, 0]
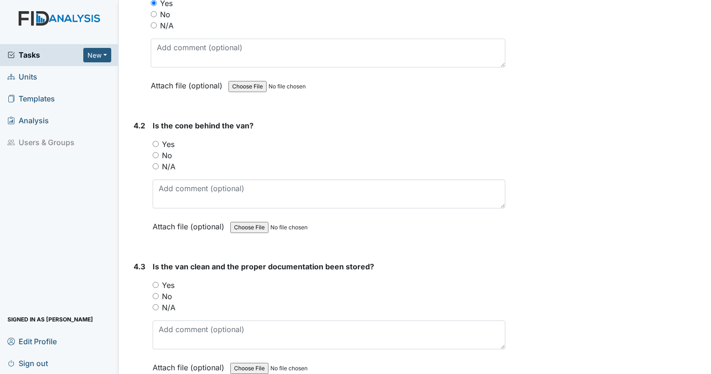
click at [155, 141] on input "Yes" at bounding box center [156, 144] width 6 height 6
radio input "true"
click at [155, 293] on input "No" at bounding box center [156, 296] width 6 height 6
radio input "true"
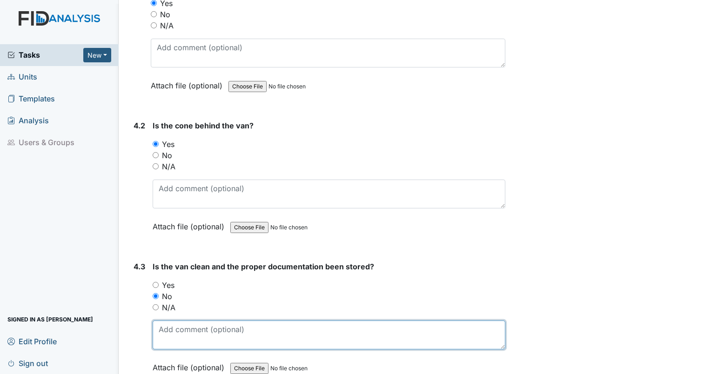
click at [174, 321] on textarea at bounding box center [329, 335] width 353 height 29
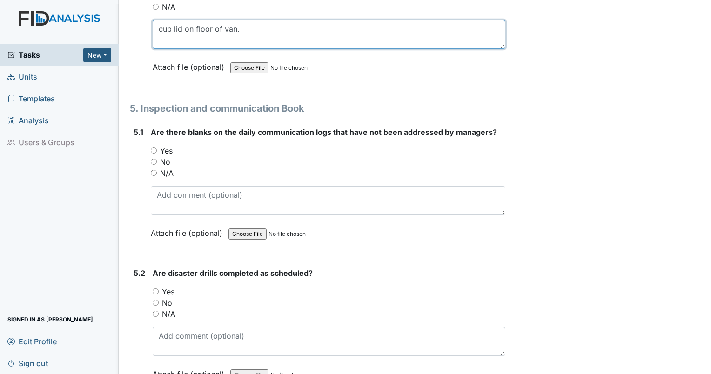
scroll to position [6221, 0]
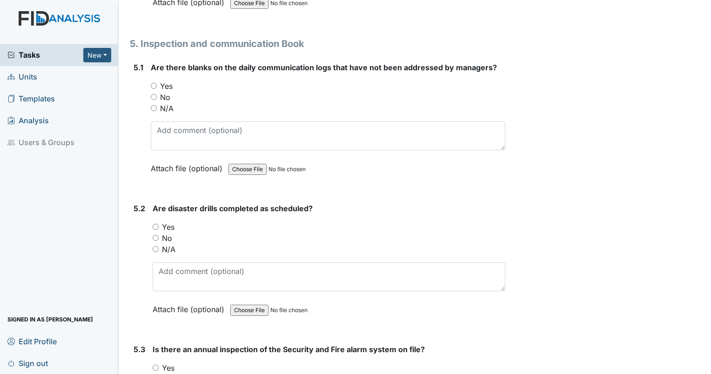
type textarea "cup lid on floor of van."
click at [151, 94] on input "No" at bounding box center [154, 97] width 6 height 6
radio input "true"
click at [158, 235] on input "No" at bounding box center [156, 238] width 6 height 6
radio input "true"
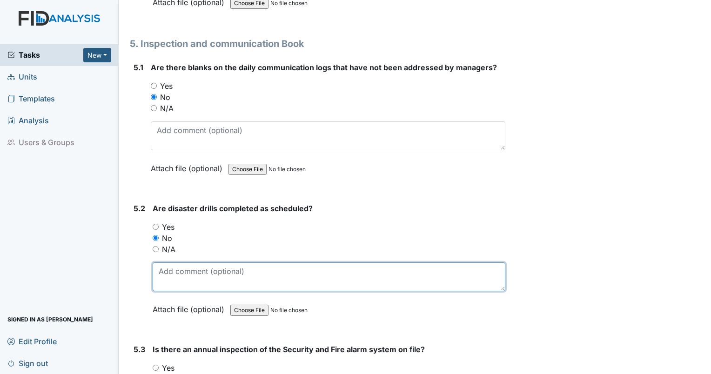
click at [171, 262] on textarea at bounding box center [329, 276] width 353 height 29
drag, startPoint x: 372, startPoint y: 259, endPoint x: 398, endPoint y: 259, distance: 26.5
click at [372, 262] on textarea "no disaster drill completed in August. Fire drill completed." at bounding box center [329, 276] width 353 height 29
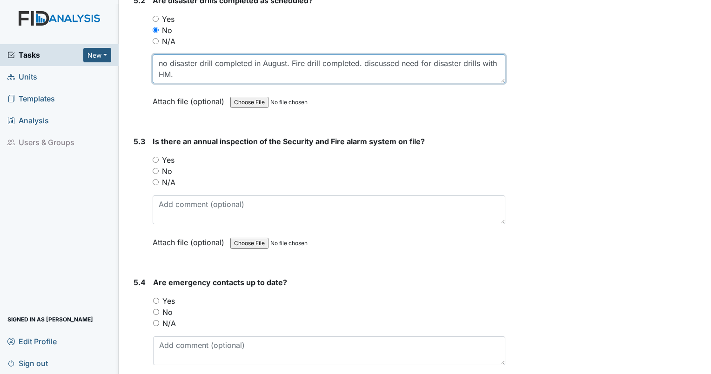
scroll to position [6454, 0]
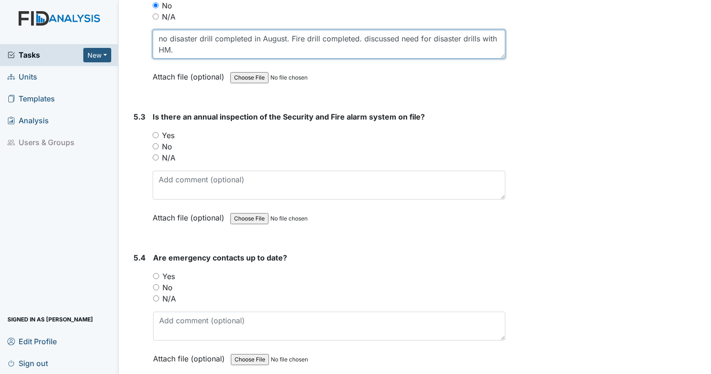
type textarea "no disaster drill completed in August. Fire drill completed. discussed need for…"
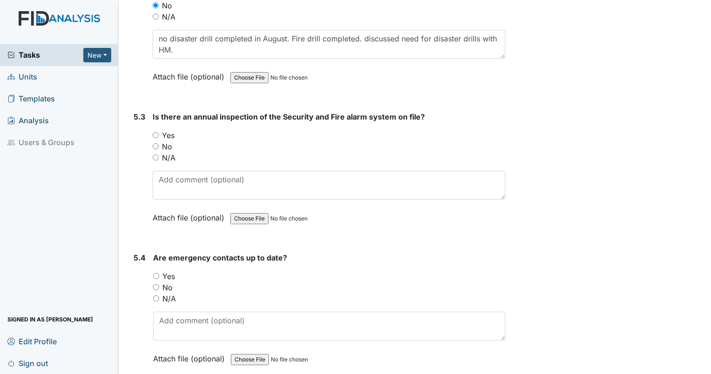
click at [155, 132] on input "Yes" at bounding box center [156, 135] width 6 height 6
radio input "true"
click at [153, 273] on input "Yes" at bounding box center [156, 276] width 6 height 6
radio input "true"
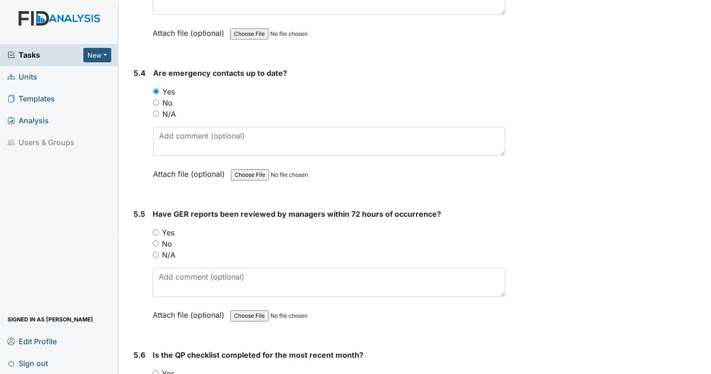
scroll to position [6640, 0]
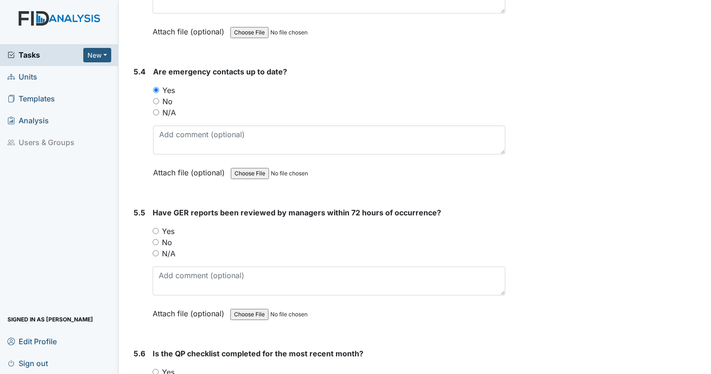
click at [154, 239] on input "No" at bounding box center [156, 242] width 6 height 6
radio input "true"
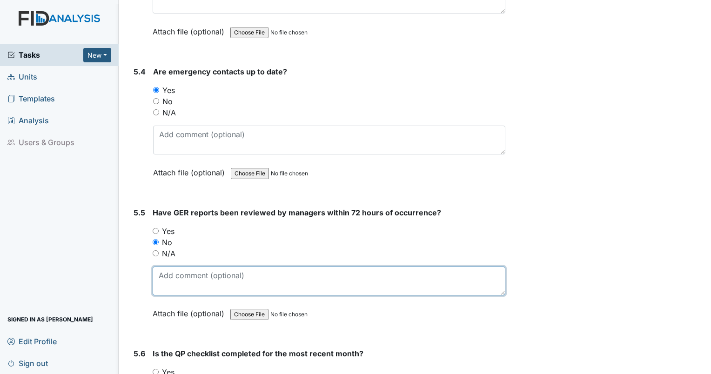
click at [191, 267] on textarea at bounding box center [329, 281] width 353 height 29
click at [302, 267] on textarea "8/28/25 not reviewed." at bounding box center [329, 281] width 353 height 29
click at [312, 267] on textarea "8/28/25 not reviewed. 8/21 reviewed" at bounding box center [329, 281] width 353 height 29
type textarea "[DATE] not reviewed. 8/21 reviewed 8/26"
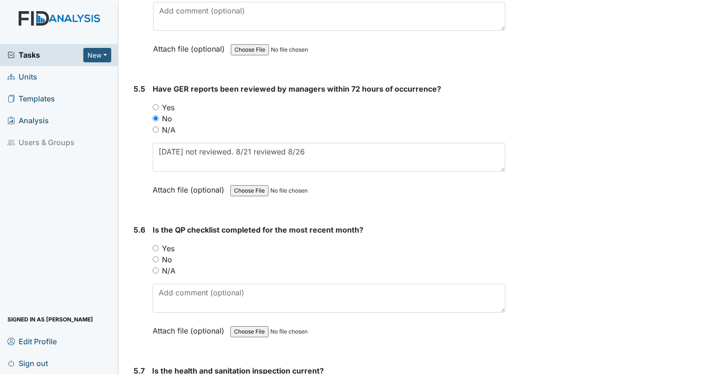
scroll to position [6826, 0]
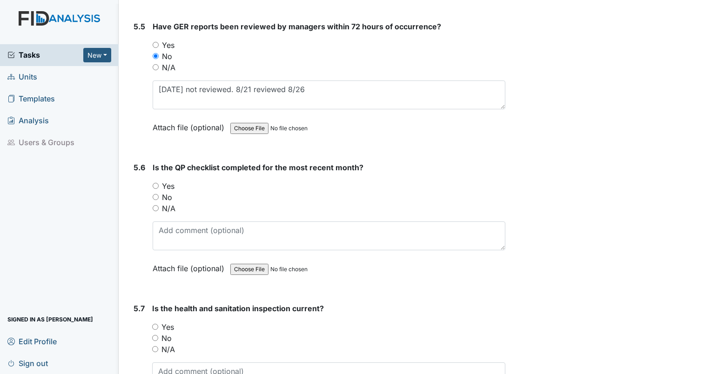
click at [156, 183] on input "Yes" at bounding box center [156, 186] width 6 height 6
radio input "true"
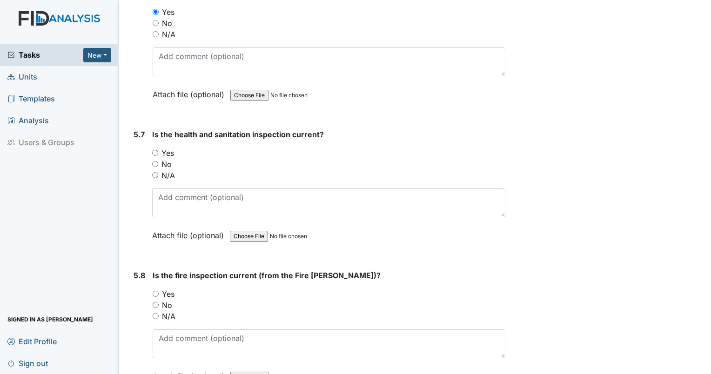
scroll to position [7012, 0]
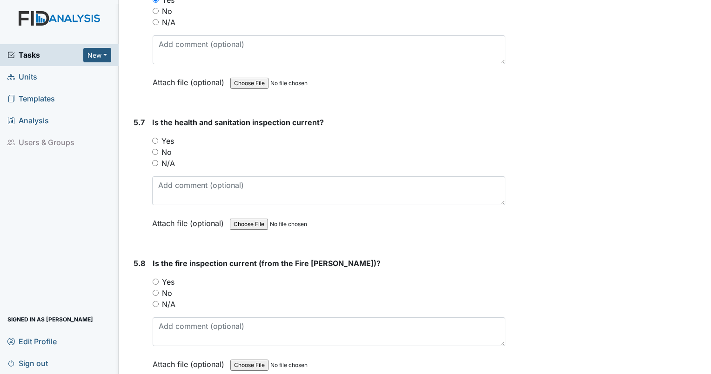
click at [156, 138] on input "Yes" at bounding box center [155, 141] width 6 height 6
radio input "true"
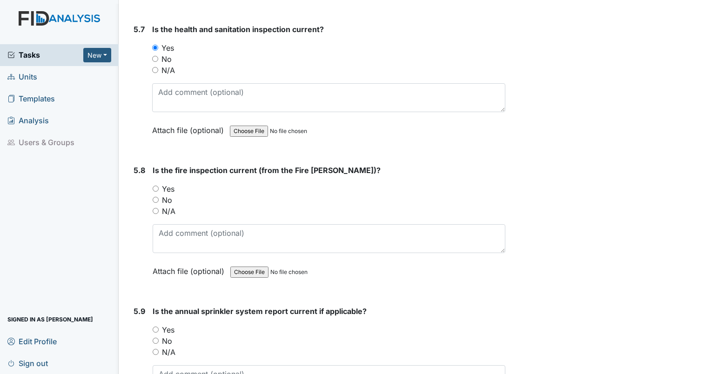
click at [155, 186] on input "Yes" at bounding box center [156, 189] width 6 height 6
radio input "true"
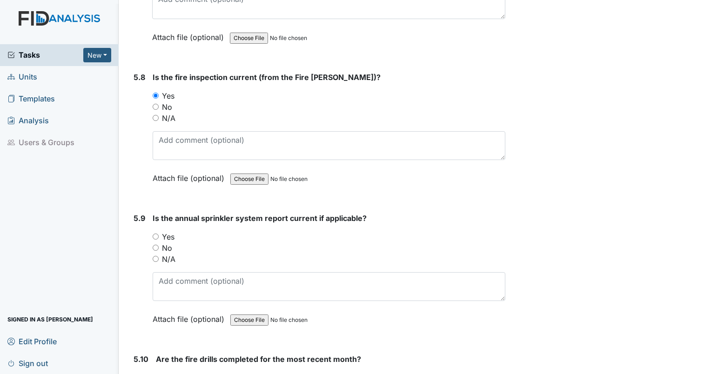
click at [153, 231] on div "Yes" at bounding box center [329, 236] width 353 height 11
drag, startPoint x: 155, startPoint y: 212, endPoint x: 164, endPoint y: 216, distance: 9.8
click at [156, 234] on input "Yes" at bounding box center [156, 237] width 6 height 6
radio input "true"
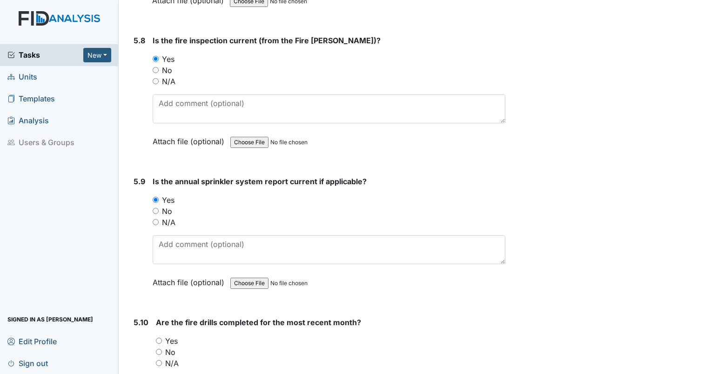
scroll to position [7319, 0]
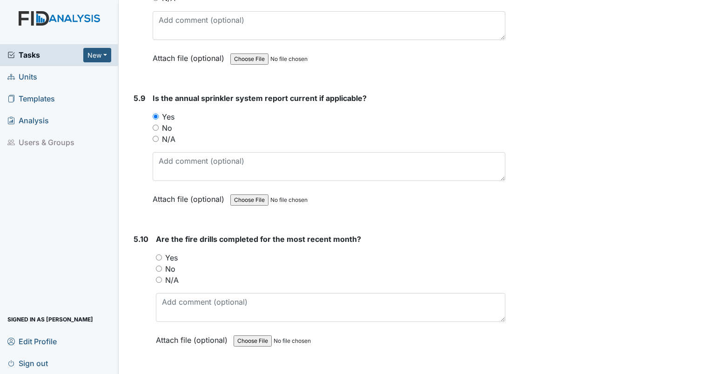
click at [157, 255] on input "Yes" at bounding box center [159, 258] width 6 height 6
radio input "true"
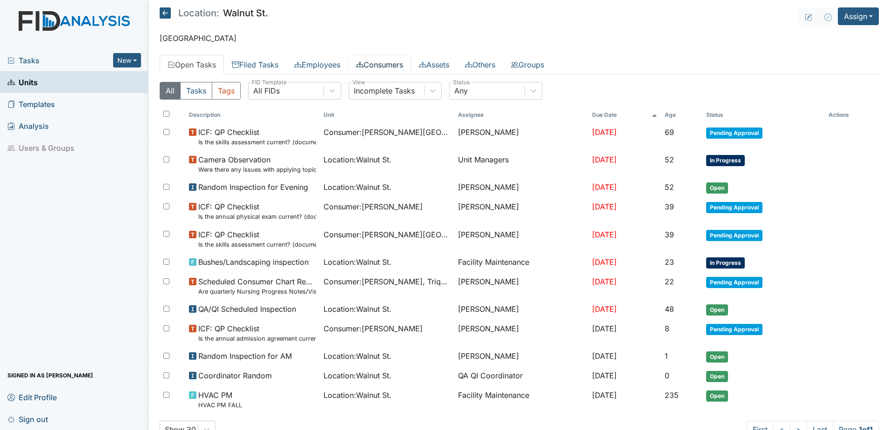
click at [391, 62] on link "Consumers" at bounding box center [379, 65] width 63 height 20
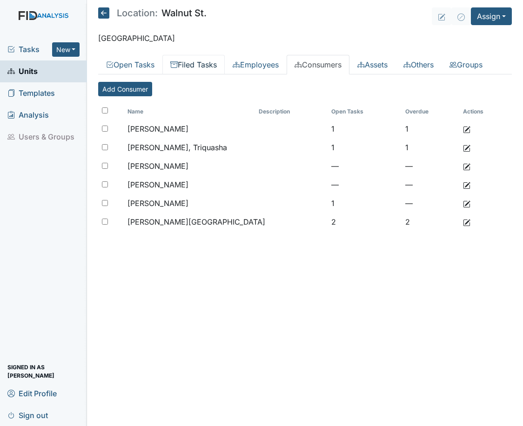
click at [194, 72] on link "Filed Tasks" at bounding box center [193, 65] width 62 height 20
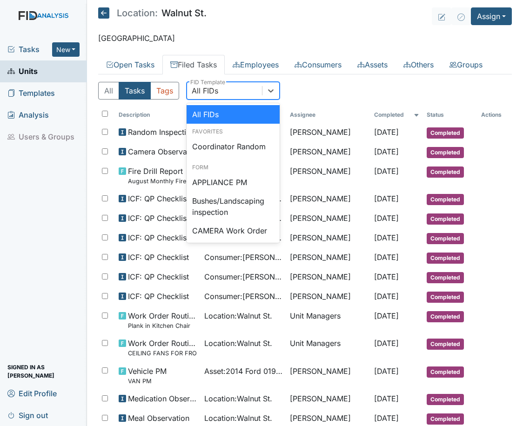
click at [219, 99] on div "All FIDs" at bounding box center [224, 90] width 75 height 17
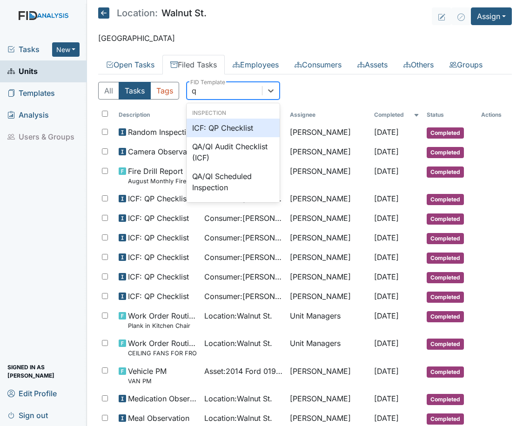
type input "qp"
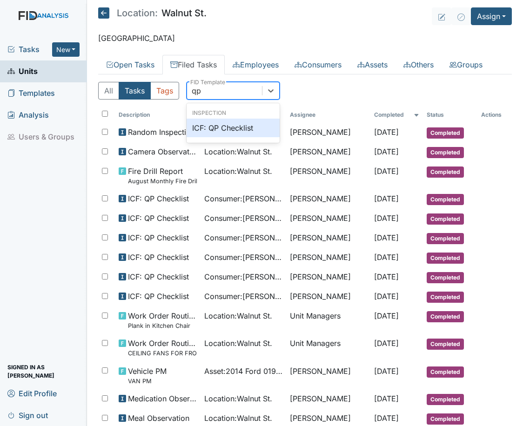
click at [227, 137] on div "ICF: QP Checklist" at bounding box center [233, 128] width 93 height 19
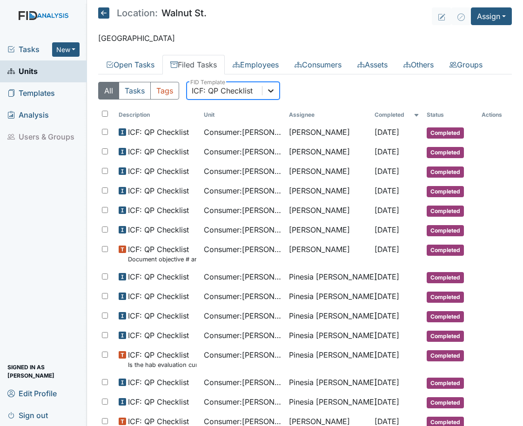
click at [268, 95] on icon at bounding box center [270, 90] width 9 height 9
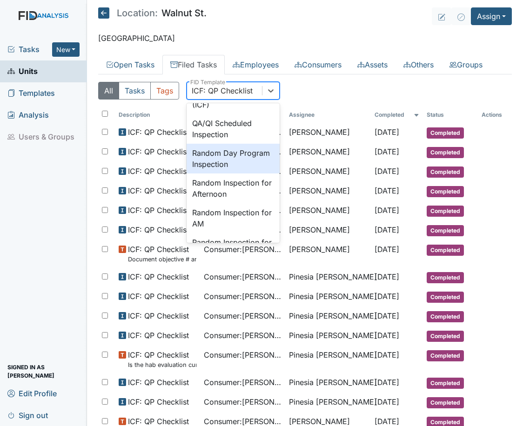
scroll to position [860, 0]
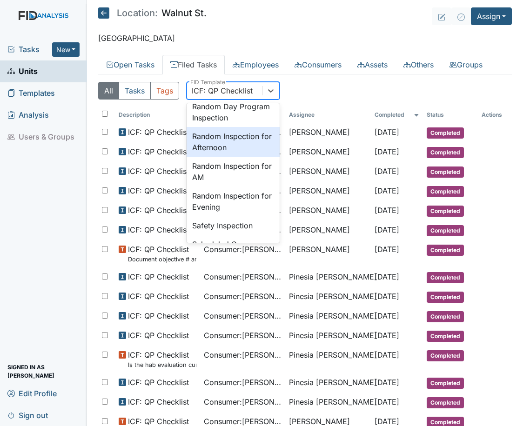
click at [240, 157] on div "Random Inspection for Afternoon" at bounding box center [233, 142] width 93 height 30
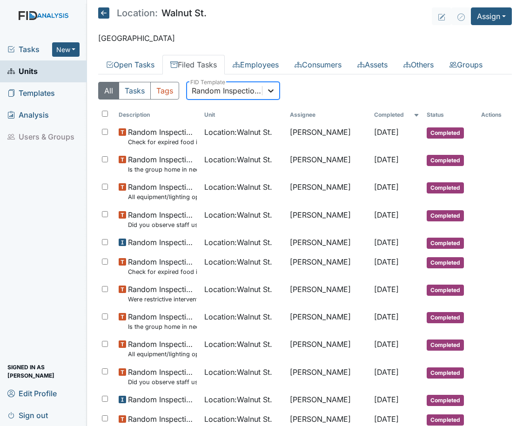
click at [271, 95] on icon at bounding box center [270, 90] width 9 height 9
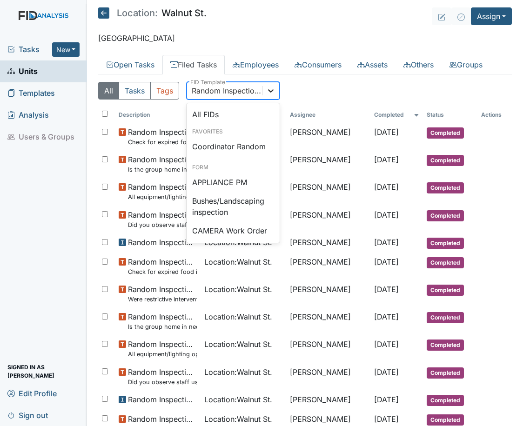
scroll to position [828, 0]
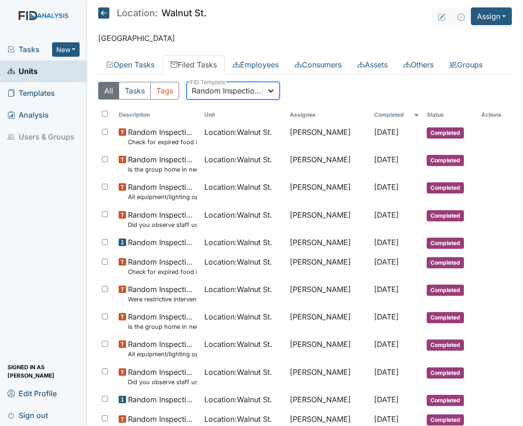
click at [270, 95] on icon at bounding box center [270, 90] width 9 height 9
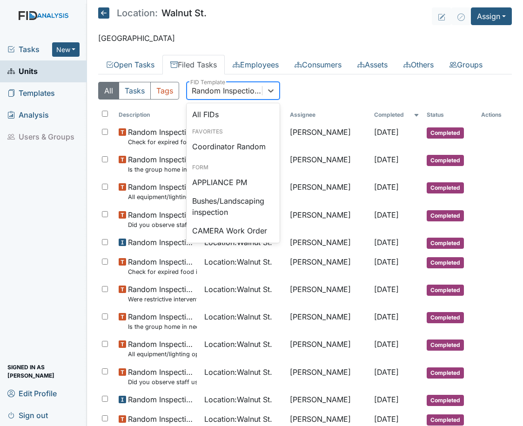
click at [231, 96] on div "Random Inspection for Afternoon" at bounding box center [227, 90] width 71 height 11
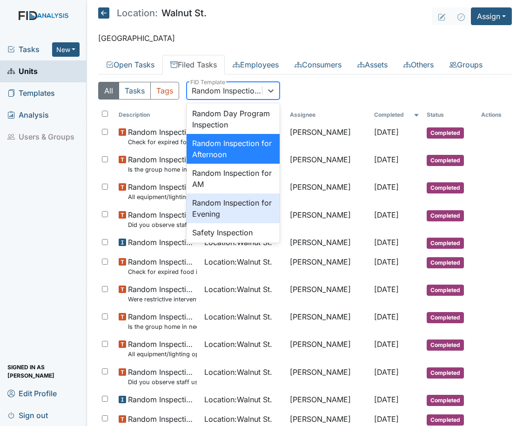
scroll to position [875, 0]
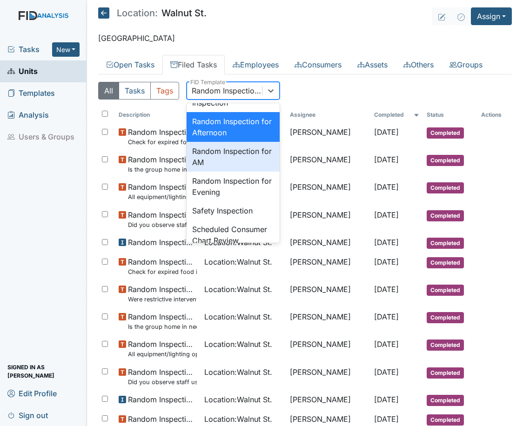
click at [227, 172] on div "Random Inspection for AM" at bounding box center [233, 157] width 93 height 30
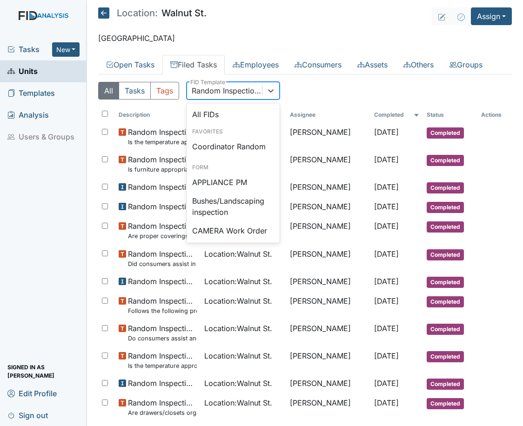
click at [224, 96] on div "Random Inspection for AM" at bounding box center [227, 90] width 71 height 11
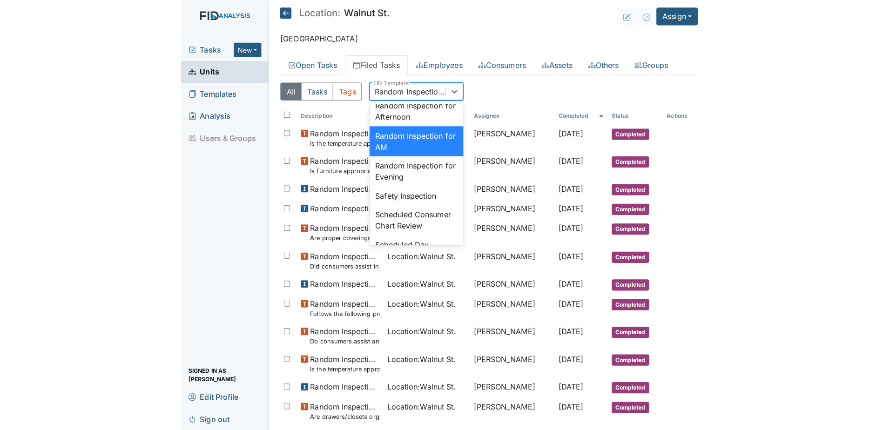
scroll to position [905, 0]
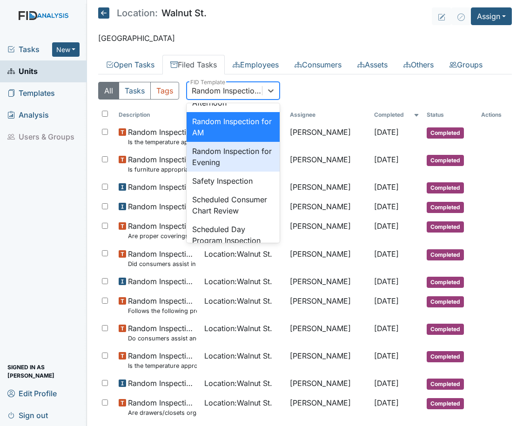
click at [208, 172] on div "Random Inspection for Evening" at bounding box center [233, 157] width 93 height 30
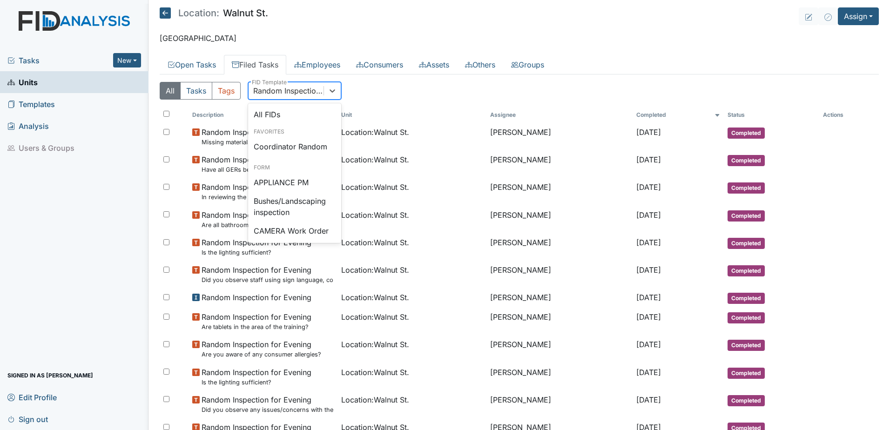
drag, startPoint x: 281, startPoint y: 83, endPoint x: 280, endPoint y: 89, distance: 6.1
click at [281, 85] on div "Random Inspection for Evening" at bounding box center [285, 90] width 75 height 17
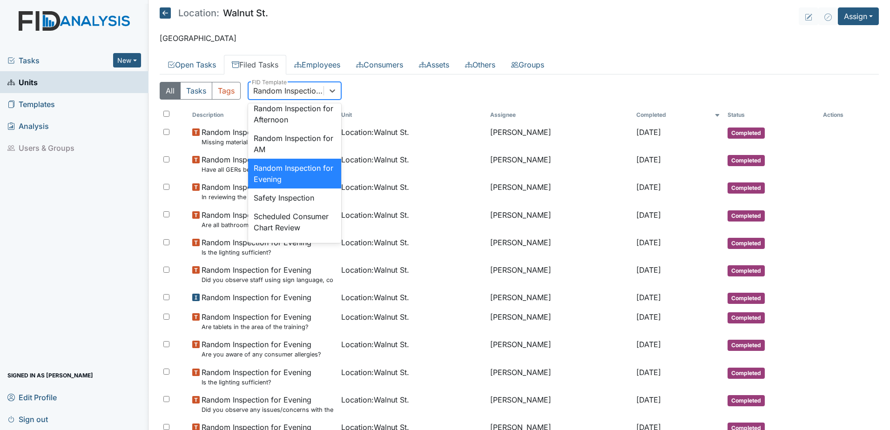
click at [280, 100] on div "All Tasks Tags option Random Inspection for Evening, selected. option Random In…" at bounding box center [519, 94] width 719 height 25
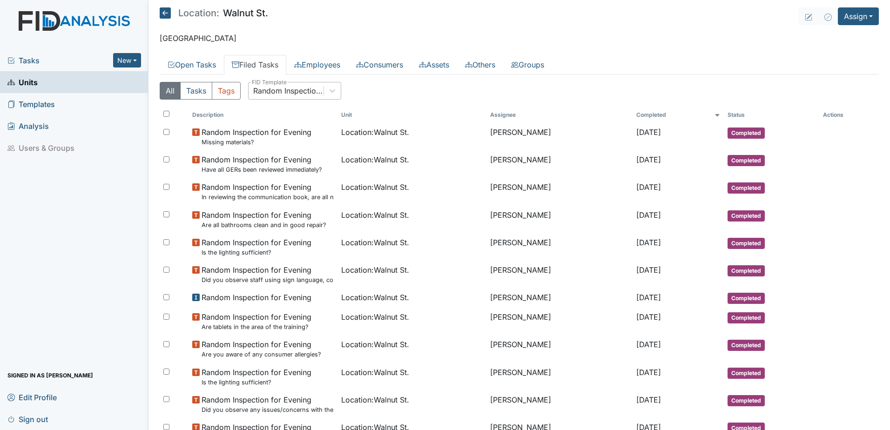
click at [281, 99] on div "Random Inspection for Evening" at bounding box center [285, 90] width 75 height 17
type input "disa"
click at [272, 122] on div "Disaster Drill Report" at bounding box center [294, 128] width 93 height 19
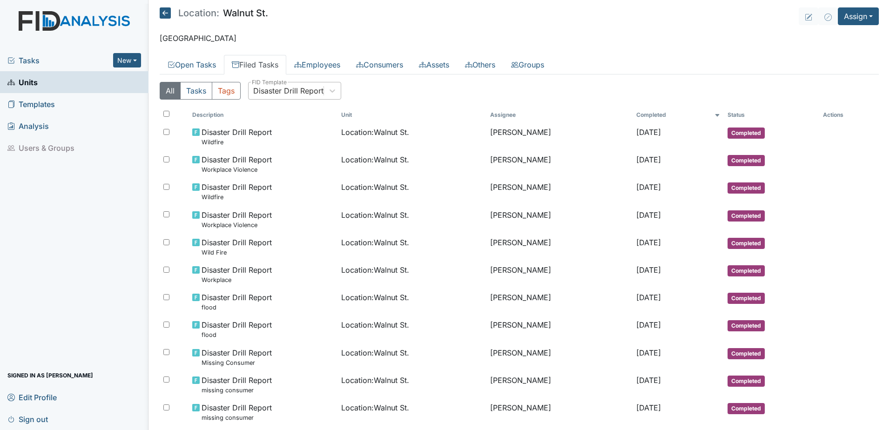
click at [305, 87] on div "Disaster Drill Report" at bounding box center [288, 90] width 70 height 11
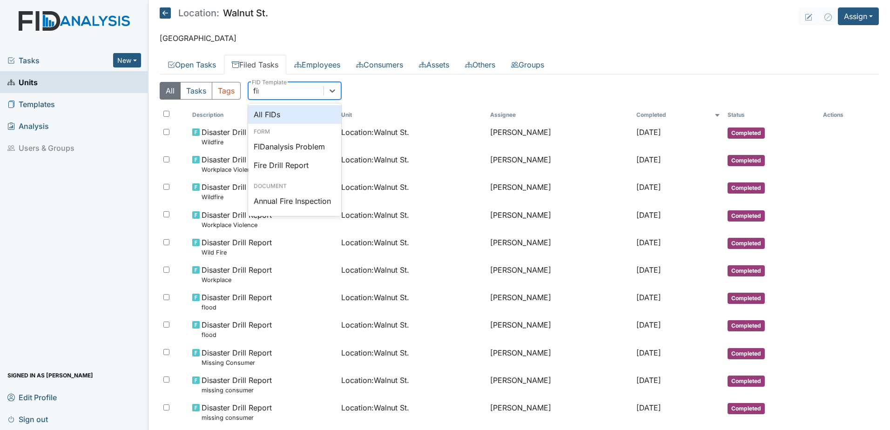
type input "fire"
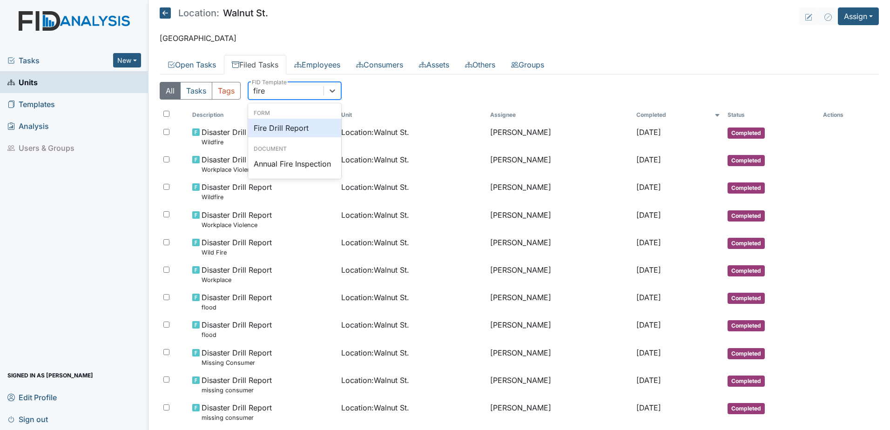
click at [294, 121] on div "Fire Drill Report" at bounding box center [294, 128] width 93 height 19
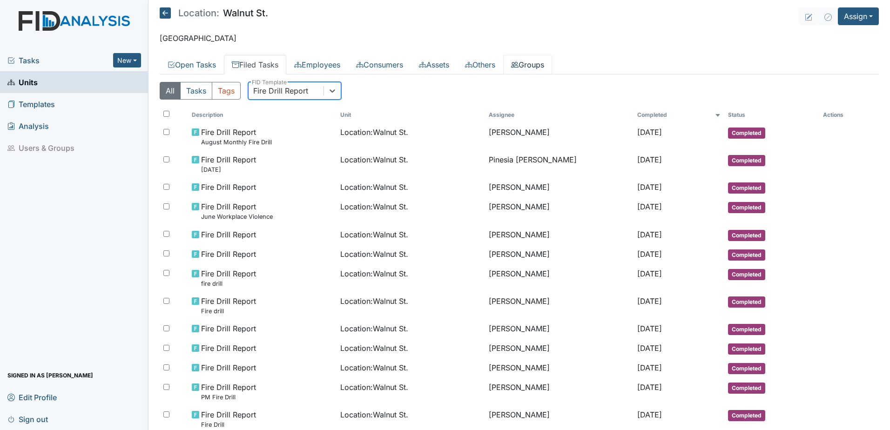
click at [546, 70] on link "Groups" at bounding box center [527, 65] width 49 height 20
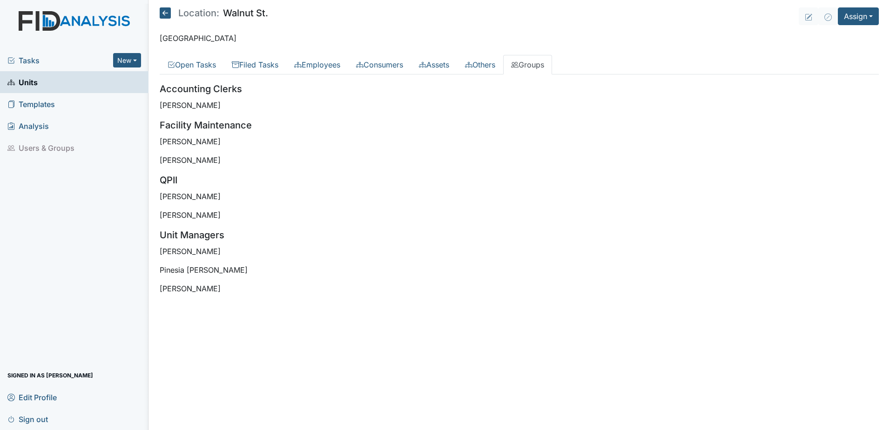
drag, startPoint x: 223, startPoint y: 294, endPoint x: 158, endPoint y: 213, distance: 104.3
click at [158, 213] on main "Location: Walnut St. Assign Assign Form Assign Inspection Assign Document Assig…" at bounding box center [518, 215] width 741 height 430
click at [96, 266] on div "Tasks New Form Inspection Document Bundle Units Templates Analysis Users & Grou…" at bounding box center [74, 239] width 148 height 381
click at [258, 60] on link "Filed Tasks" at bounding box center [255, 65] width 62 height 20
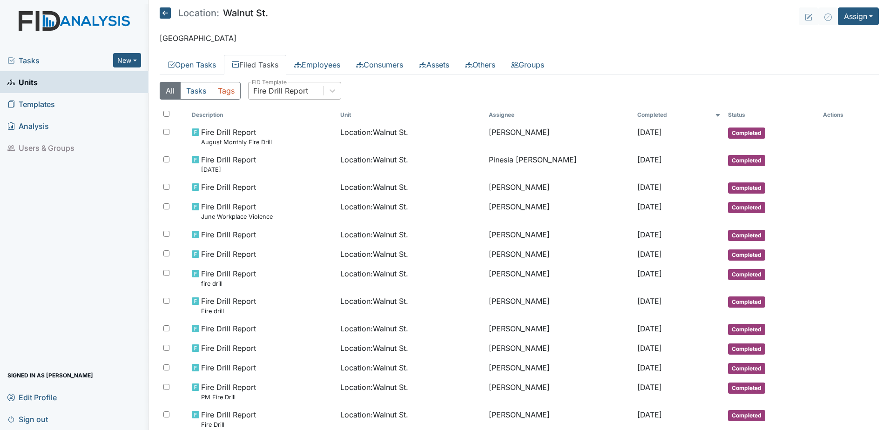
click at [296, 99] on div "Fire Drill Report" at bounding box center [294, 91] width 93 height 18
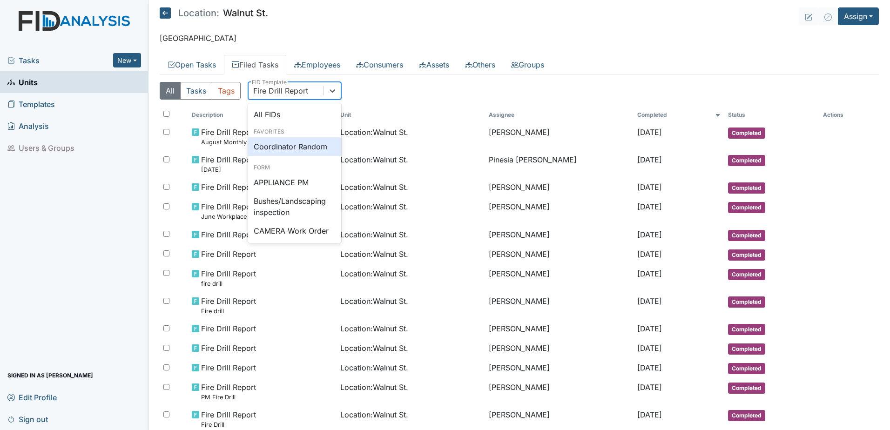
click at [309, 145] on div "Coordinator Random" at bounding box center [294, 146] width 93 height 19
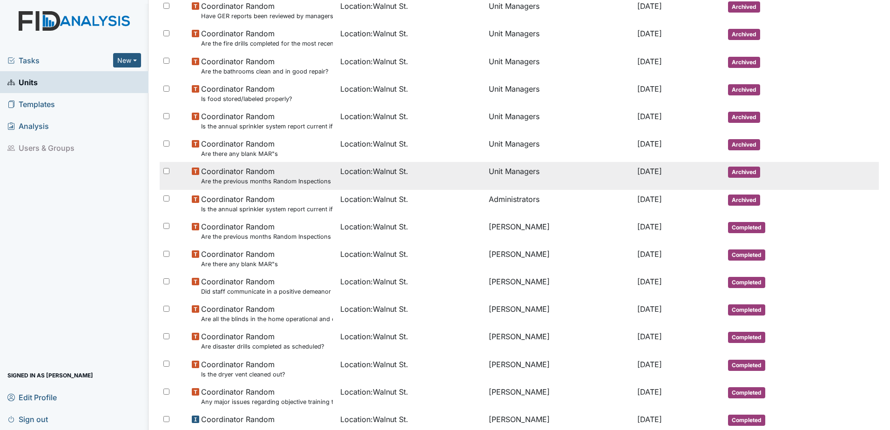
scroll to position [186, 0]
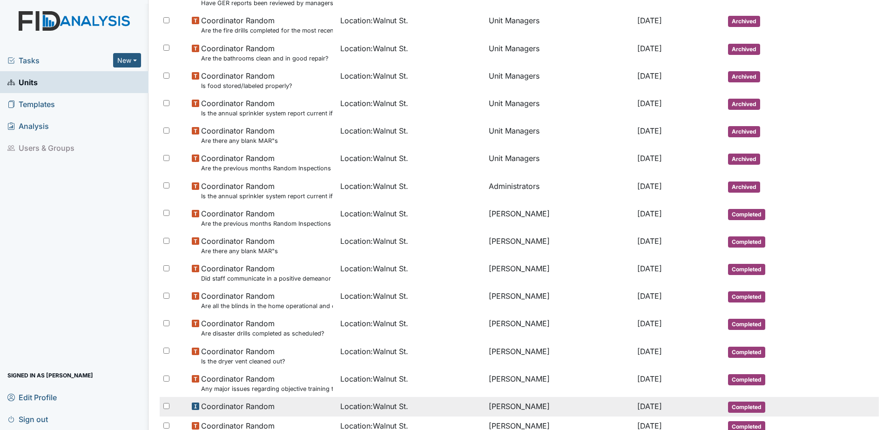
click at [372, 405] on span "Location : Walnut St." at bounding box center [374, 406] width 68 height 11
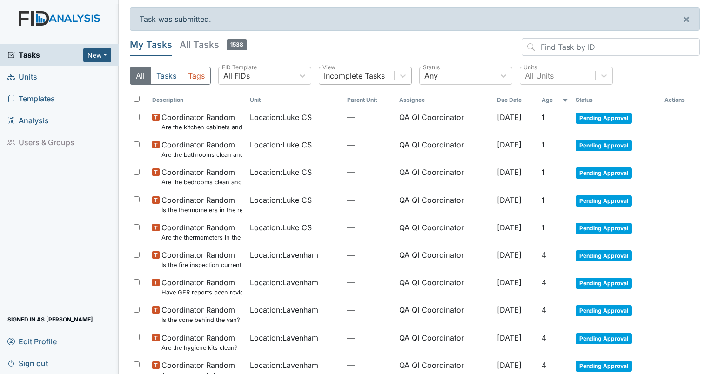
click at [349, 78] on div "Incomplete Tasks" at bounding box center [354, 75] width 61 height 11
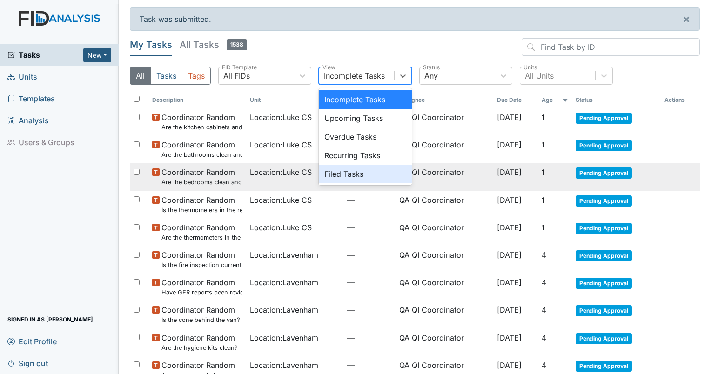
click at [349, 187] on td "—" at bounding box center [369, 176] width 52 height 27
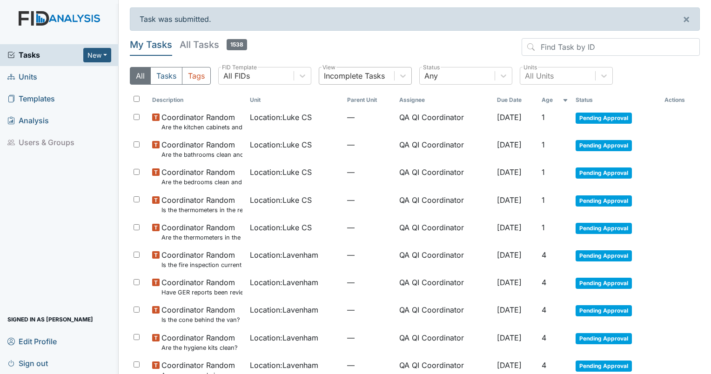
click at [361, 73] on div "Incomplete Tasks" at bounding box center [354, 75] width 61 height 11
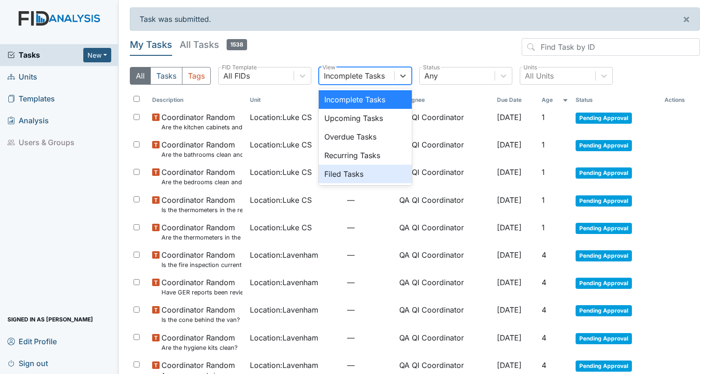
click at [350, 166] on div "Filed Tasks" at bounding box center [365, 174] width 93 height 19
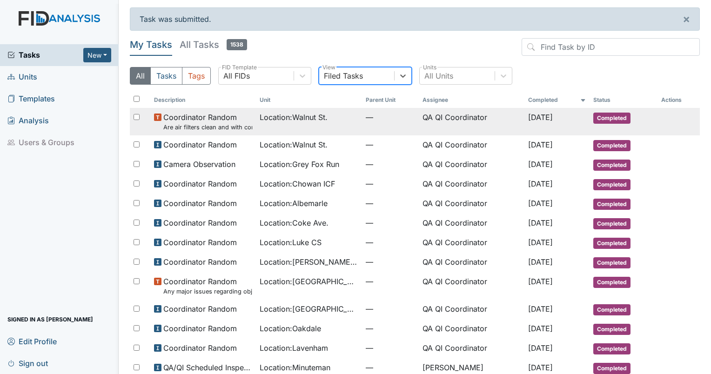
click at [291, 116] on span "Location : Walnut St." at bounding box center [294, 117] width 68 height 11
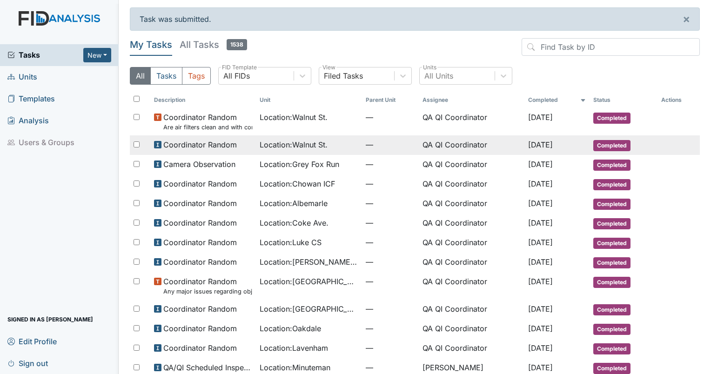
click at [295, 149] on span "Location : Walnut St." at bounding box center [294, 144] width 68 height 11
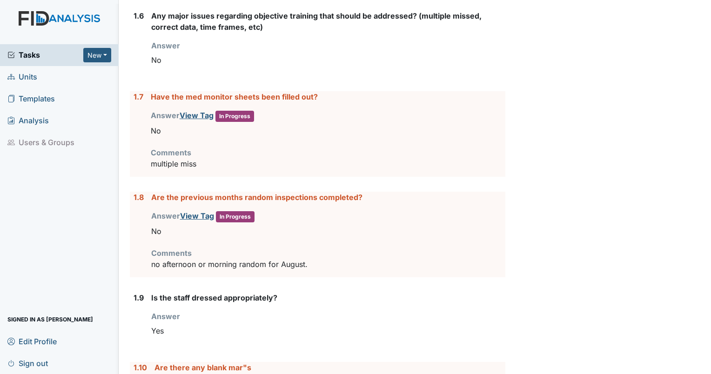
scroll to position [512, 0]
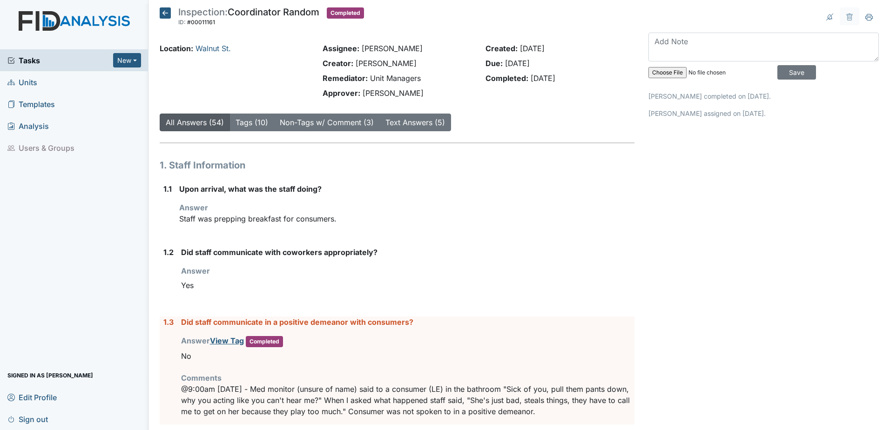
drag, startPoint x: 665, startPoint y: 391, endPoint x: 657, endPoint y: 297, distance: 94.4
click at [51, 63] on span "Tasks" at bounding box center [60, 60] width 106 height 11
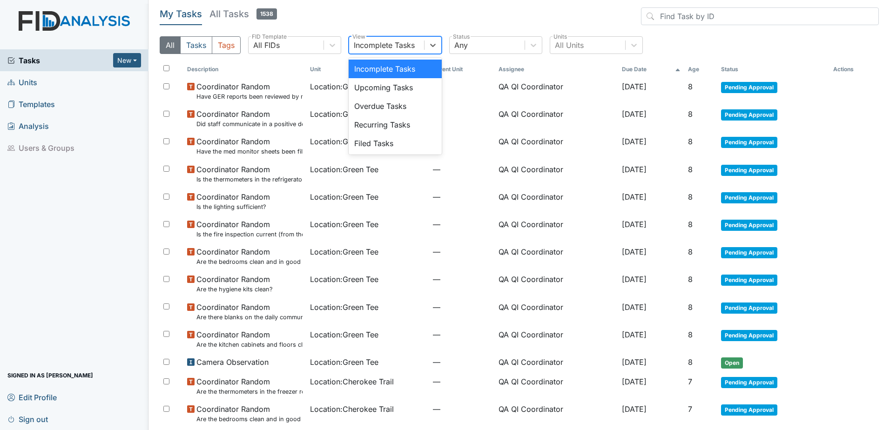
click at [376, 52] on div "Incomplete Tasks" at bounding box center [386, 45] width 75 height 17
click at [369, 147] on div "Filed Tasks" at bounding box center [395, 143] width 93 height 19
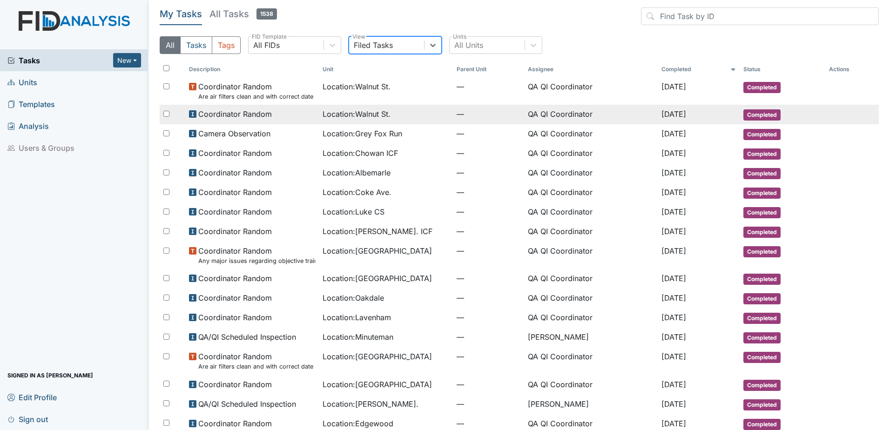
click at [541, 115] on td "QA QI Coordinator" at bounding box center [591, 115] width 134 height 20
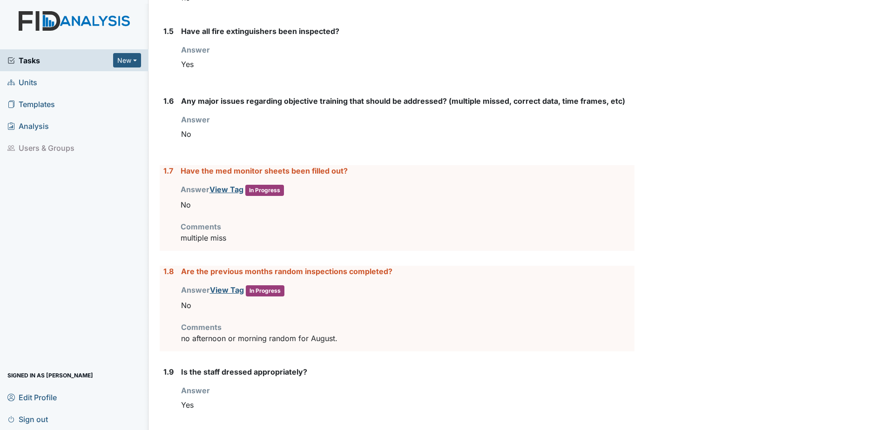
scroll to position [512, 0]
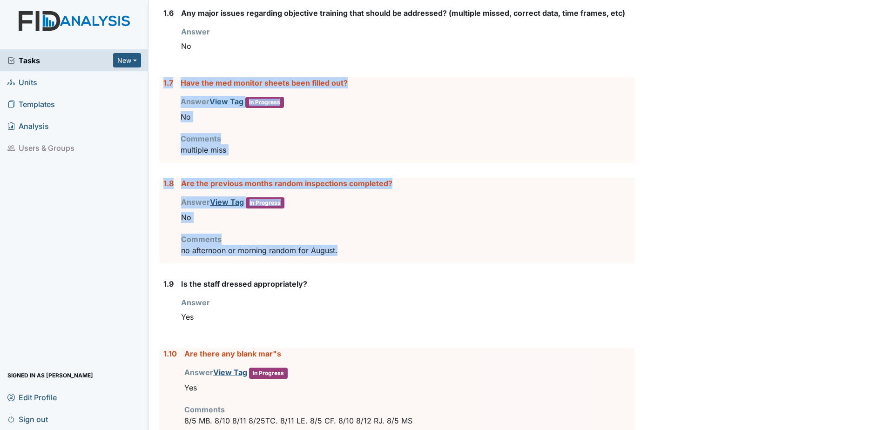
drag, startPoint x: 163, startPoint y: 82, endPoint x: 347, endPoint y: 255, distance: 251.8
drag, startPoint x: 347, startPoint y: 255, endPoint x: 323, endPoint y: 250, distance: 24.1
copy form "1.7 Have the med monitor sheets been filled out? Answer View Tag In Progress Yo…"
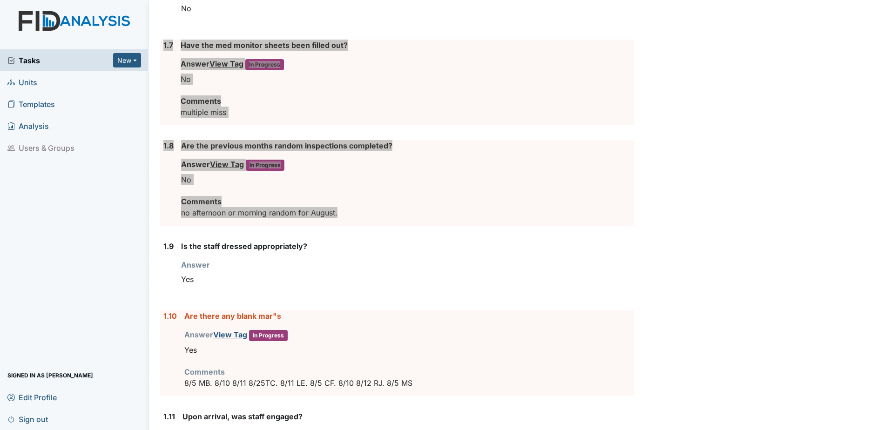
scroll to position [698, 0]
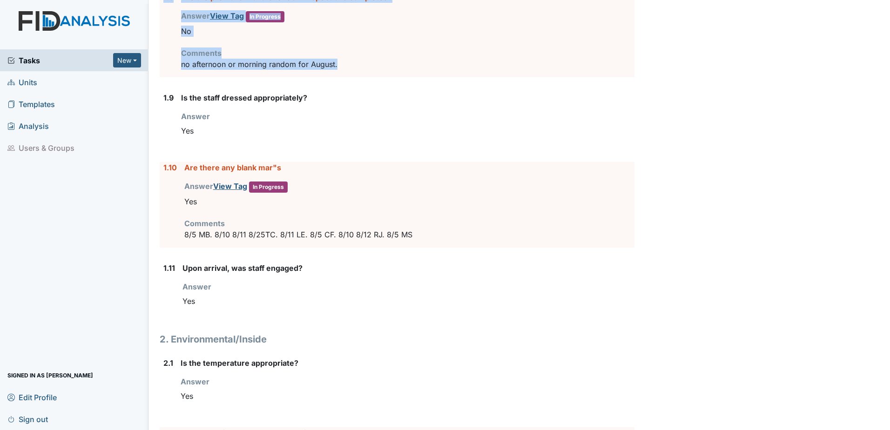
click at [167, 167] on label "1.10" at bounding box center [169, 167] width 13 height 11
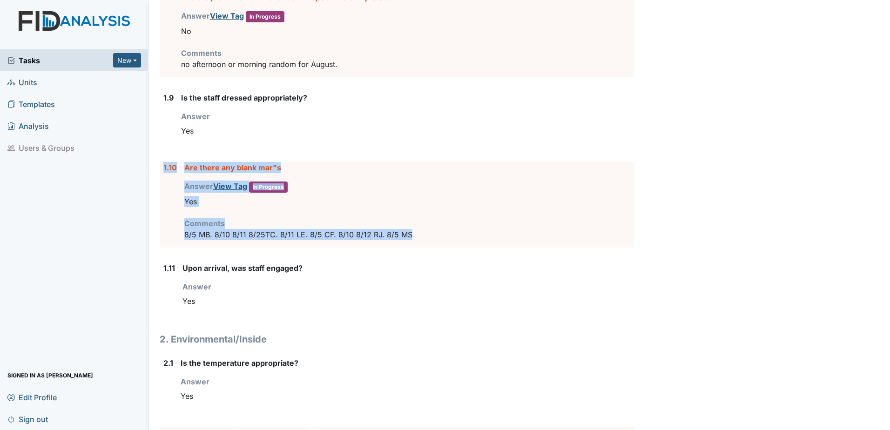
drag, startPoint x: 165, startPoint y: 167, endPoint x: 430, endPoint y: 244, distance: 276.3
click at [430, 244] on div "1.10 Are there any blank mar"s Answer View Tag In Progress You must select one …" at bounding box center [397, 205] width 475 height 86
copy div "1.10 Are there any blank mar"s Answer View Tag In Progress You must select one …"
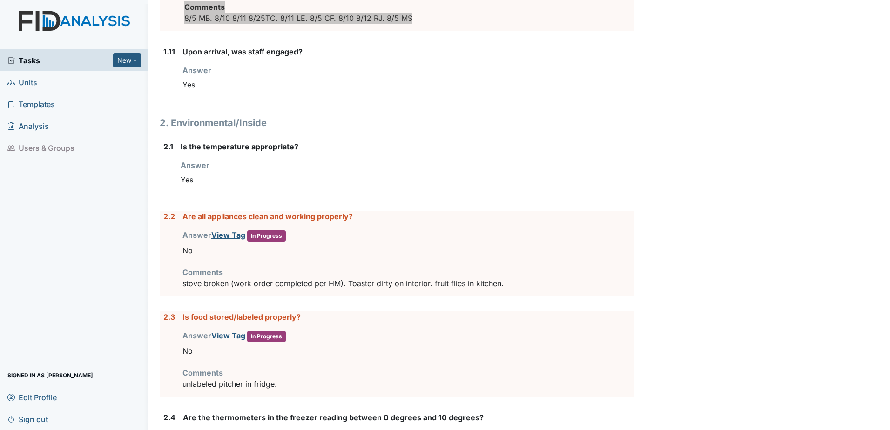
scroll to position [931, 0]
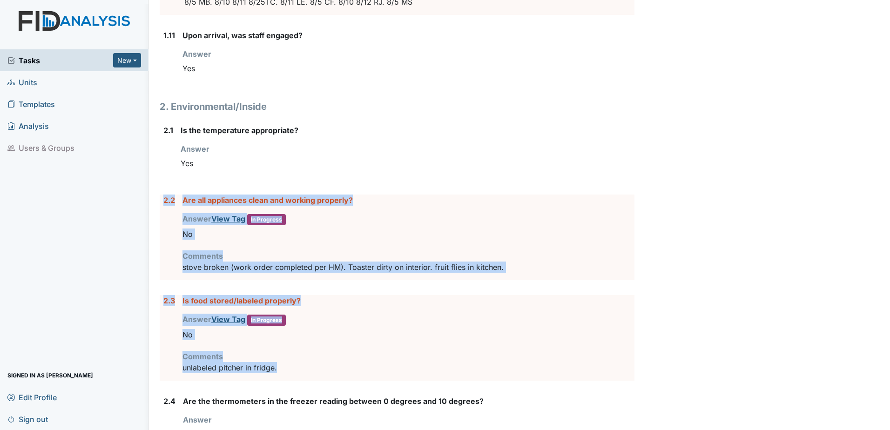
drag, startPoint x: 163, startPoint y: 199, endPoint x: 323, endPoint y: 375, distance: 238.2
copy form "2.2 Are all appliances clean and working properly? Answer View Tag In Progress …"
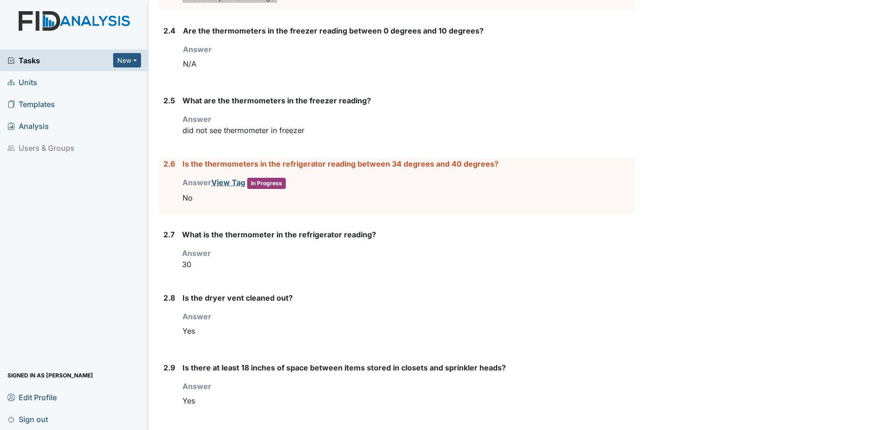
scroll to position [1303, 0]
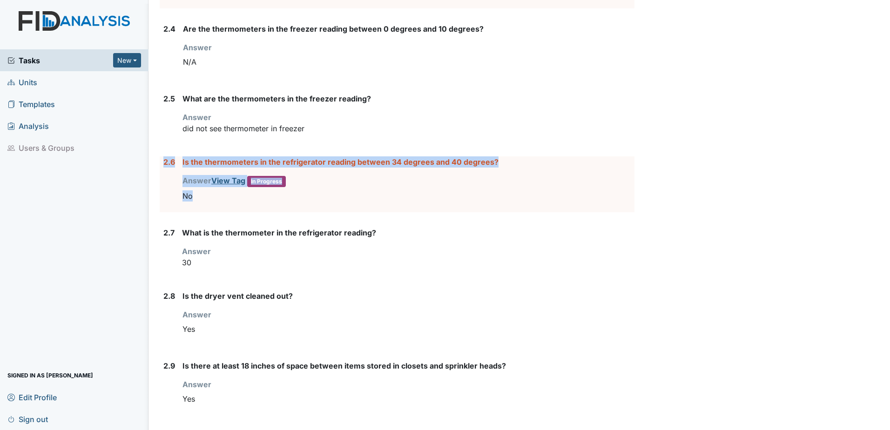
drag, startPoint x: 164, startPoint y: 163, endPoint x: 222, endPoint y: 200, distance: 68.7
click at [222, 200] on div "2.6 Is the thermometers in the refrigerator reading between 34 degrees and 40 d…" at bounding box center [397, 184] width 475 height 56
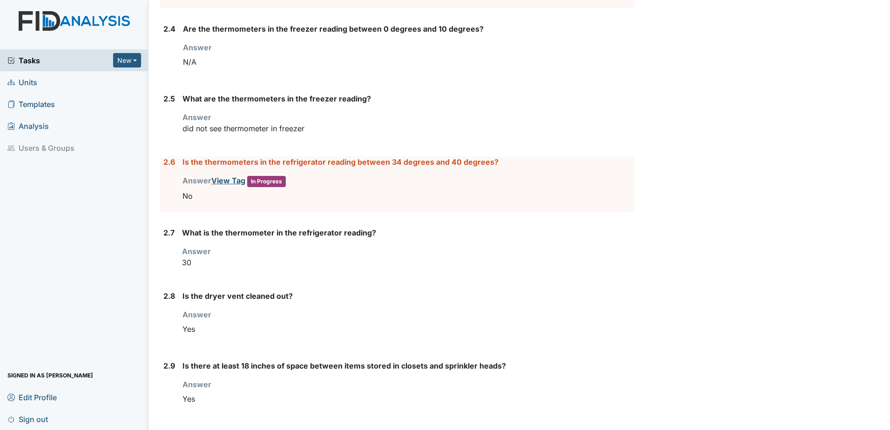
drag, startPoint x: 222, startPoint y: 200, endPoint x: 212, endPoint y: 267, distance: 67.3
click at [212, 267] on p "30" at bounding box center [408, 262] width 452 height 11
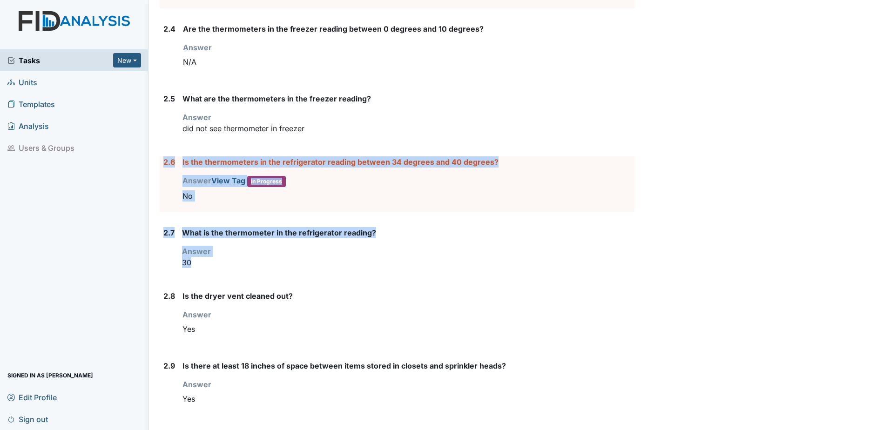
drag, startPoint x: 197, startPoint y: 263, endPoint x: 162, endPoint y: 175, distance: 95.2
drag, startPoint x: 162, startPoint y: 175, endPoint x: 195, endPoint y: 164, distance: 34.3
copy form "2.6 Is the thermometers in the refrigerator reading between 34 degrees and 40 d…"
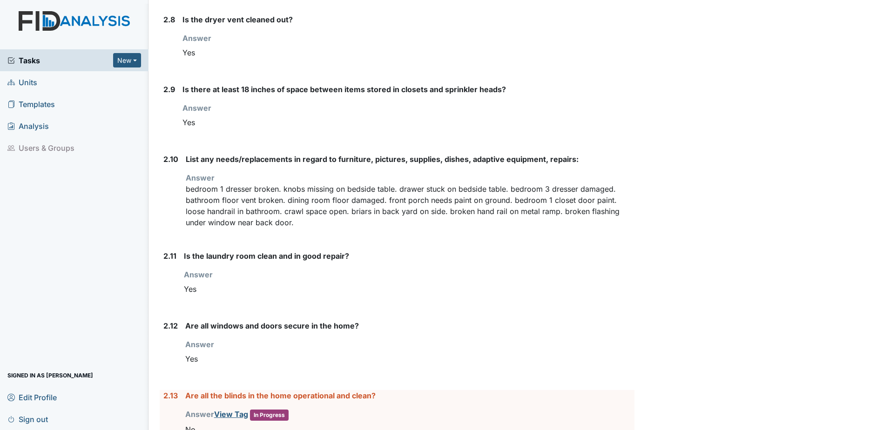
scroll to position [1582, 0]
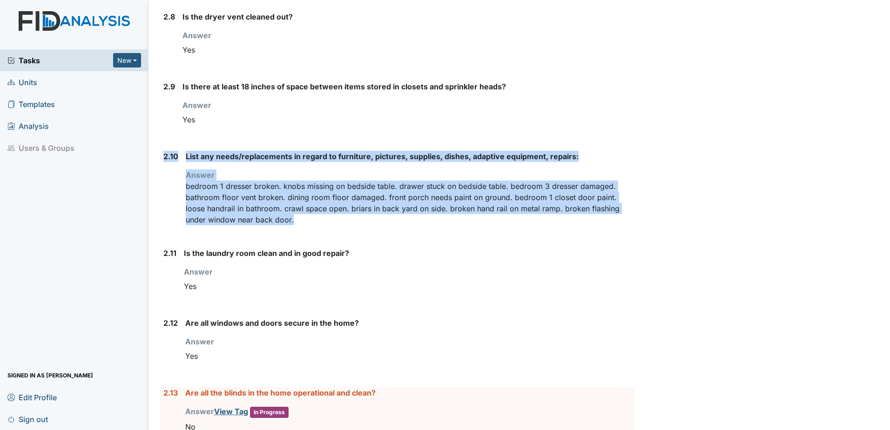
drag, startPoint x: 297, startPoint y: 225, endPoint x: 163, endPoint y: 142, distance: 156.9
drag, startPoint x: 163, startPoint y: 142, endPoint x: 169, endPoint y: 157, distance: 15.9
copy div "2.10 List any needs/replacements in regard to furniture, pictures, supplies, di…"
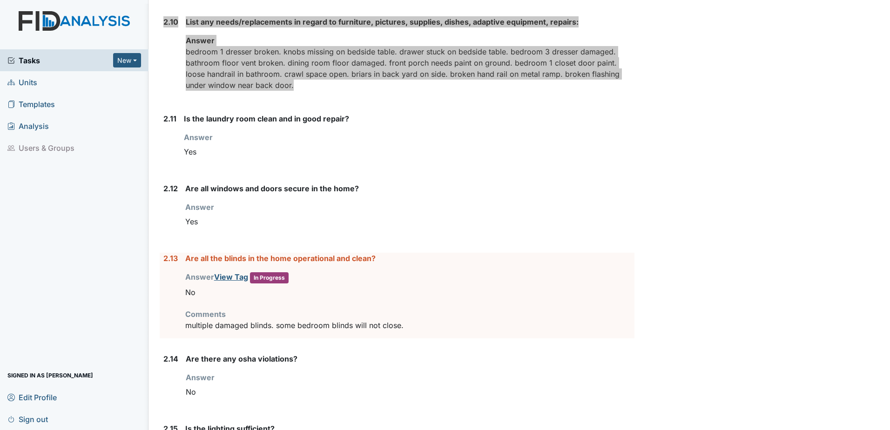
scroll to position [1722, 0]
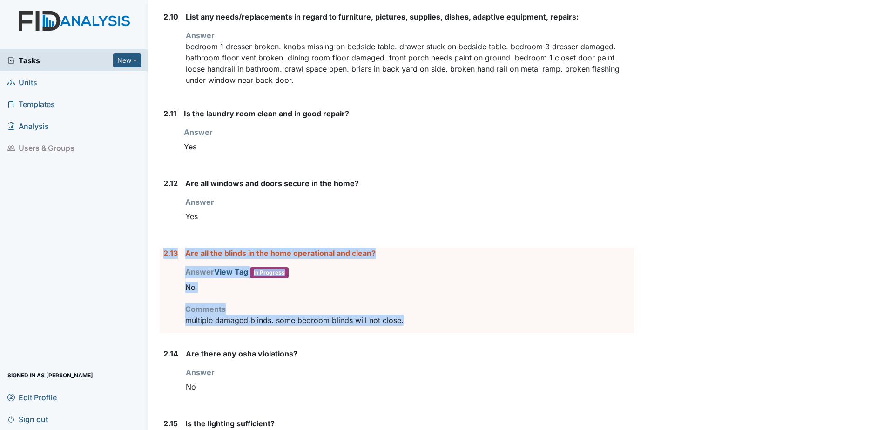
drag, startPoint x: 163, startPoint y: 252, endPoint x: 430, endPoint y: 322, distance: 275.5
click at [430, 322] on div "2.13 Are all the blinds in the home operational and clean? Answer View Tag In P…" at bounding box center [397, 291] width 475 height 86
drag, startPoint x: 430, startPoint y: 322, endPoint x: 356, endPoint y: 322, distance: 74.0
copy div "2.13 Are all the blinds in the home operational and clean? Answer View Tag In P…"
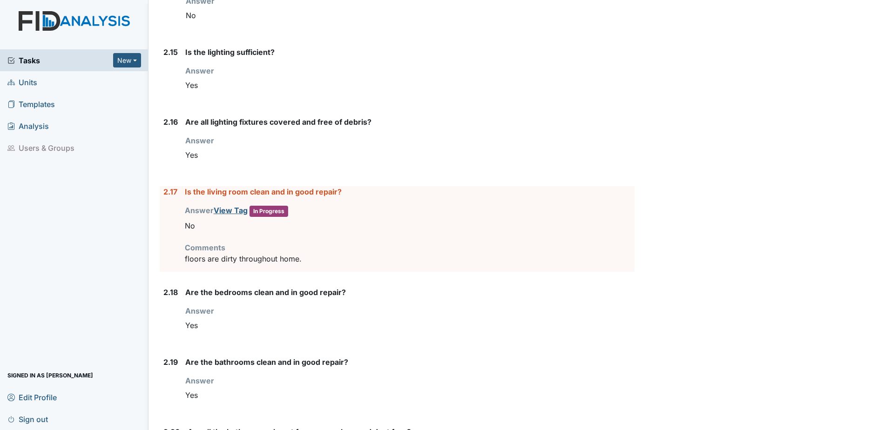
scroll to position [2094, 0]
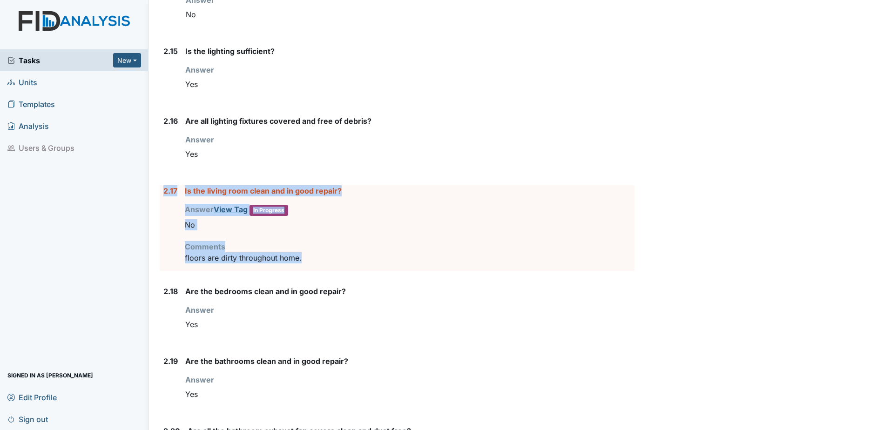
drag, startPoint x: 165, startPoint y: 190, endPoint x: 314, endPoint y: 265, distance: 166.7
click at [314, 265] on div "2.17 Is the living room clean and in good repair? Answer View Tag In Progress Y…" at bounding box center [397, 228] width 475 height 86
copy div "2.17 Is the living room clean and in good repair? Answer View Tag In Progress Y…"
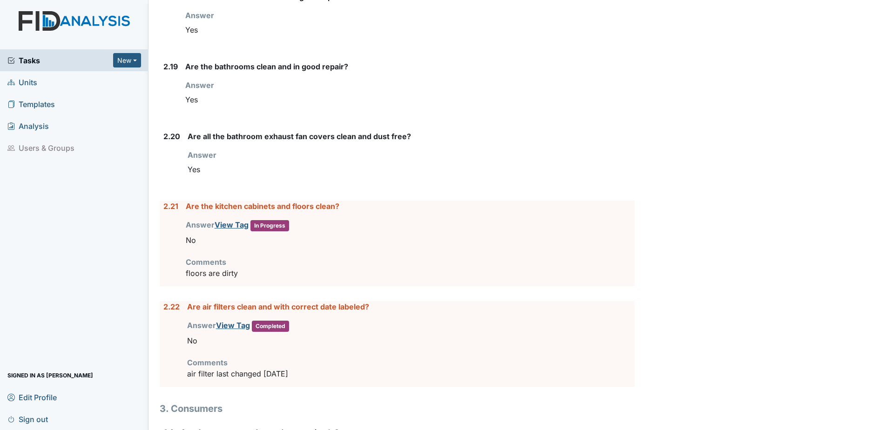
scroll to position [2420, 0]
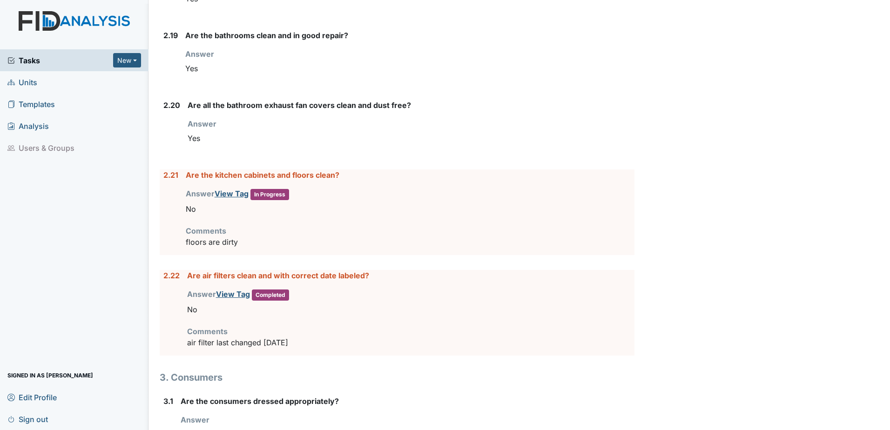
drag, startPoint x: 163, startPoint y: 175, endPoint x: 313, endPoint y: 341, distance: 223.1
drag, startPoint x: 313, startPoint y: 341, endPoint x: 264, endPoint y: 345, distance: 48.6
copy form "2.21 Are the kitchen cabinets and floors clean? Answer View Tag In Progress You…"
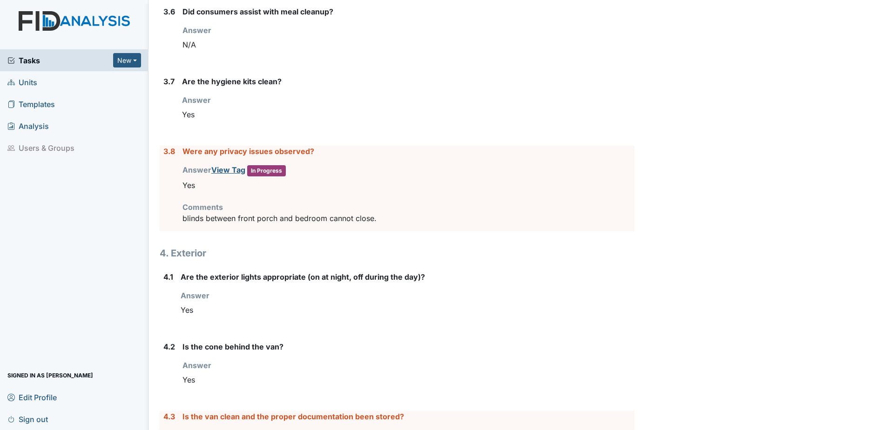
scroll to position [3164, 0]
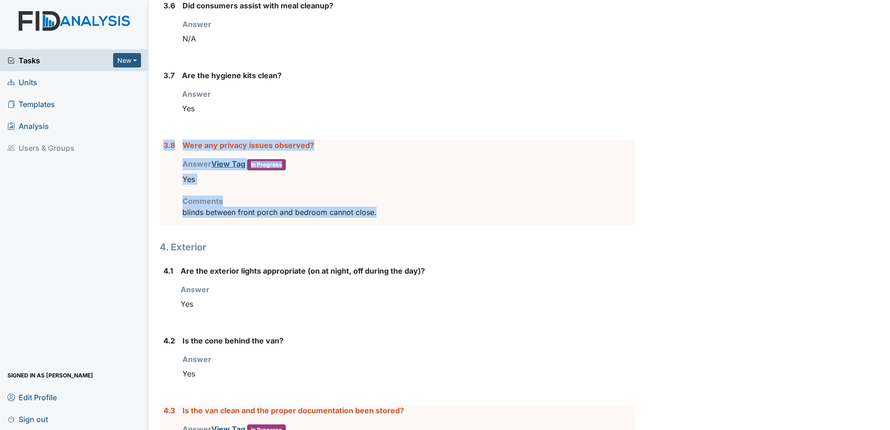
drag, startPoint x: 163, startPoint y: 148, endPoint x: 387, endPoint y: 212, distance: 232.8
click at [387, 212] on div "3.8 Were any privacy issues observed? Answer View Tag In Progress You must sele…" at bounding box center [397, 183] width 475 height 86
copy div "3.8 Were any privacy issues observed? Answer View Tag In Progress You must sele…"
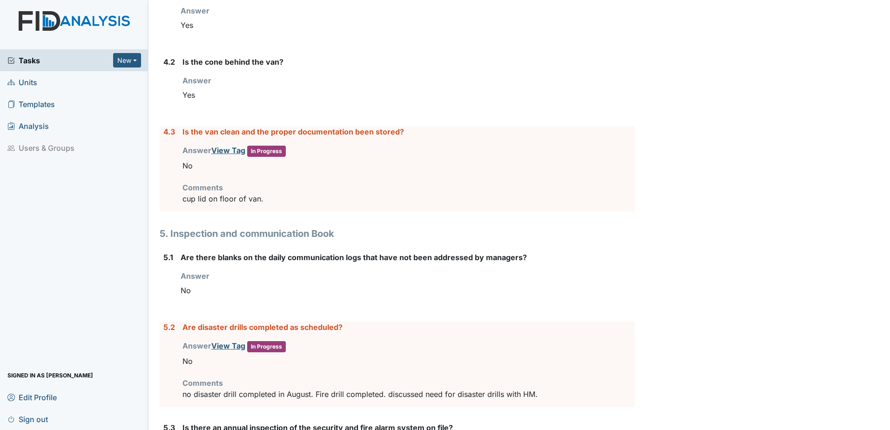
scroll to position [3443, 0]
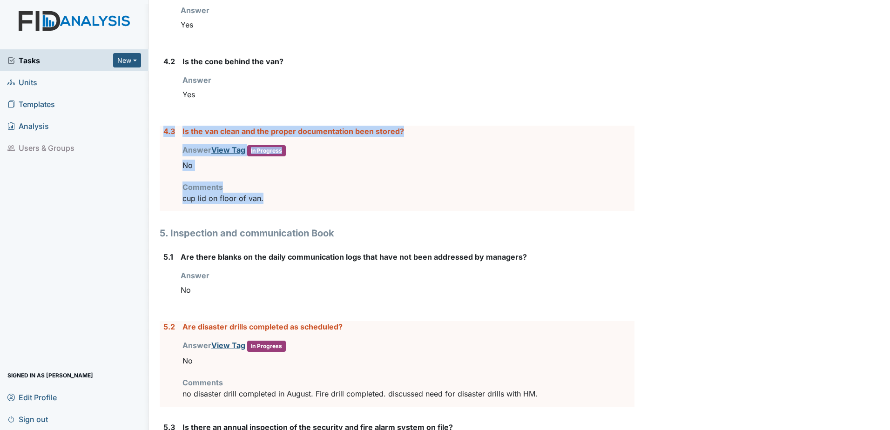
drag, startPoint x: 164, startPoint y: 132, endPoint x: 268, endPoint y: 198, distance: 123.3
click at [268, 198] on div "4.3 Is the van clean and the proper documentation been stored? Answer View Tag …" at bounding box center [397, 169] width 475 height 86
drag, startPoint x: 268, startPoint y: 198, endPoint x: 212, endPoint y: 135, distance: 84.4
copy div "4.3 Is the van clean and the proper documentation been stored? Answer View Tag …"
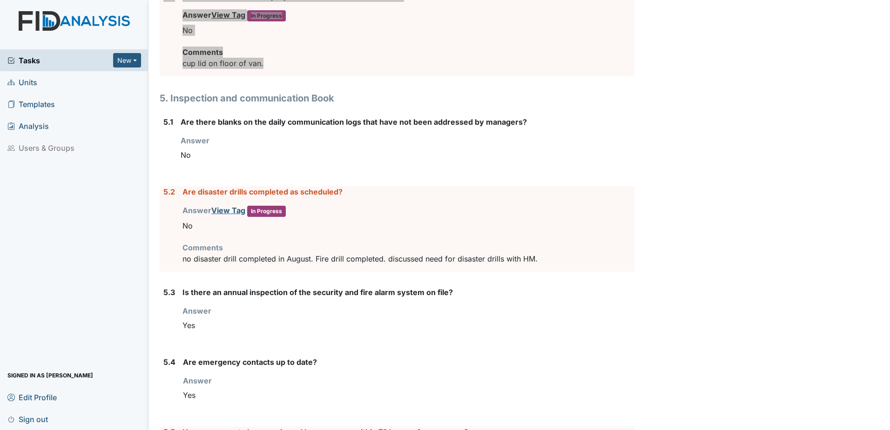
scroll to position [3583, 0]
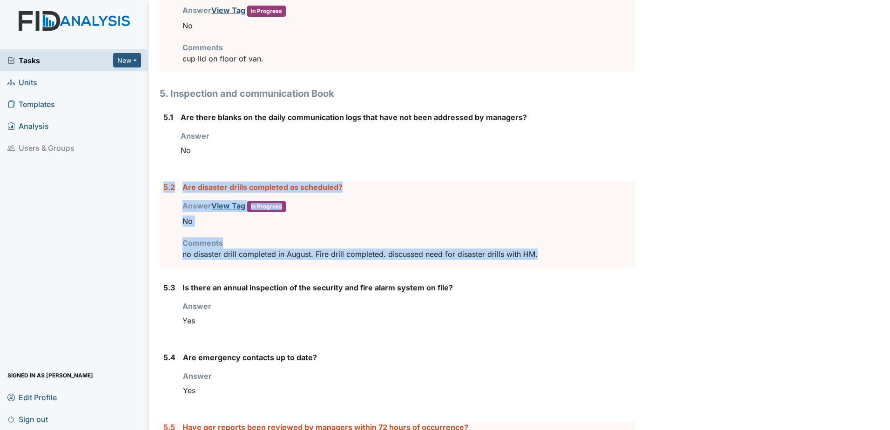
drag, startPoint x: 162, startPoint y: 189, endPoint x: 544, endPoint y: 257, distance: 388.5
click at [544, 257] on div "5.2 Are disaster drills completed as scheduled? Answer View Tag In Progress You…" at bounding box center [397, 224] width 475 height 86
drag, startPoint x: 544, startPoint y: 257, endPoint x: 511, endPoint y: 252, distance: 33.5
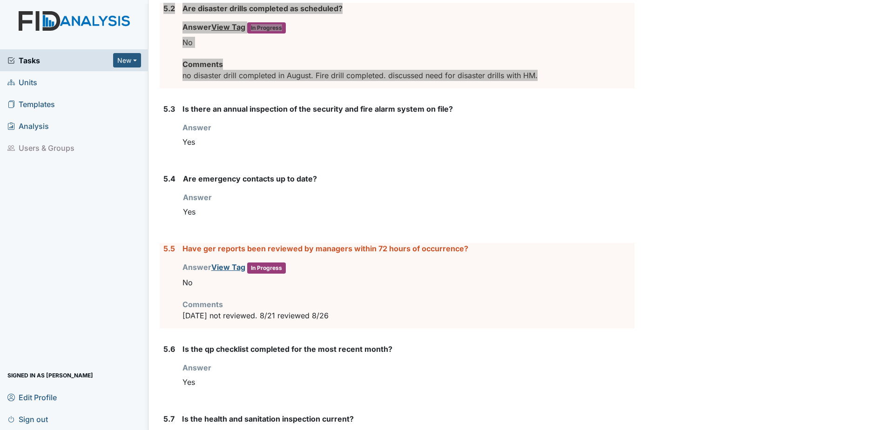
scroll to position [3816, 0]
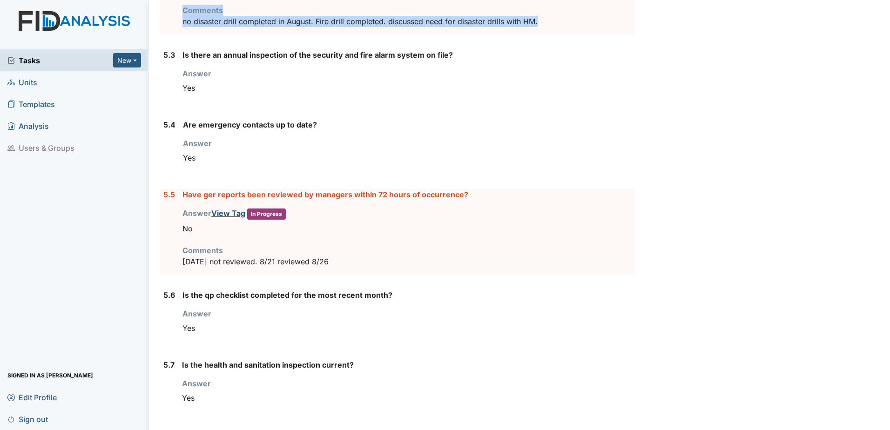
drag, startPoint x: 165, startPoint y: 195, endPoint x: 349, endPoint y: 262, distance: 195.8
click at [349, 262] on div "5.5 Have ger reports been reviewed by managers within 72 hours of occurrence? A…" at bounding box center [397, 232] width 475 height 86
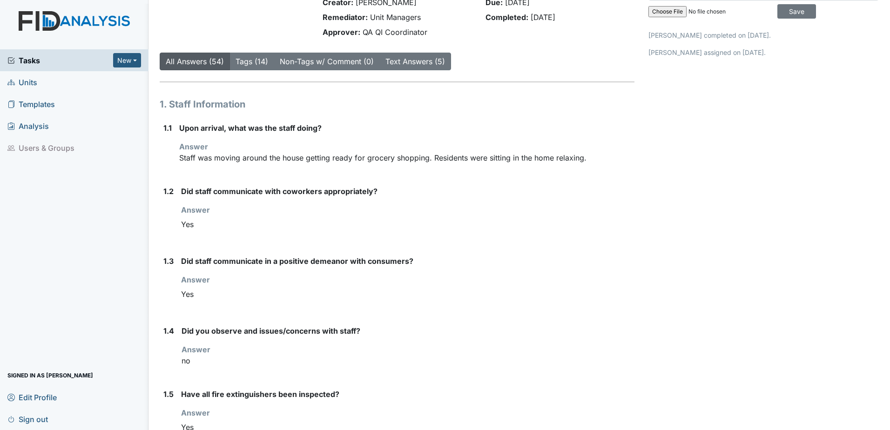
scroll to position [0, 0]
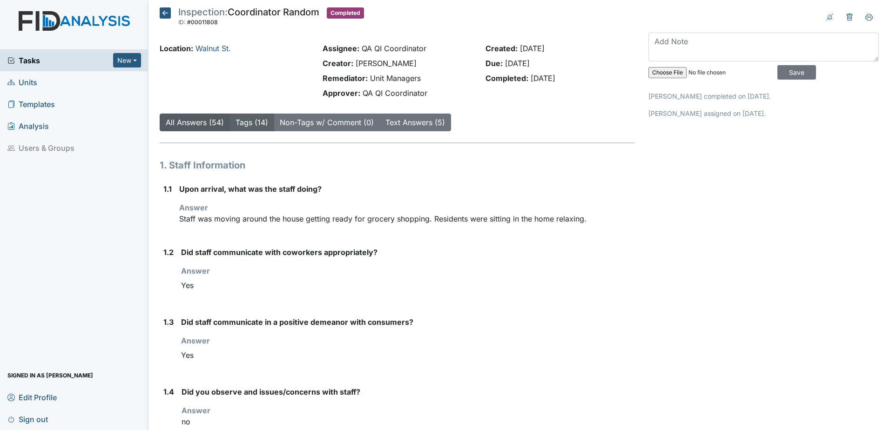
click at [253, 123] on link "Tags (14)" at bounding box center [251, 122] width 33 height 9
